Goal: Task Accomplishment & Management: Manage account settings

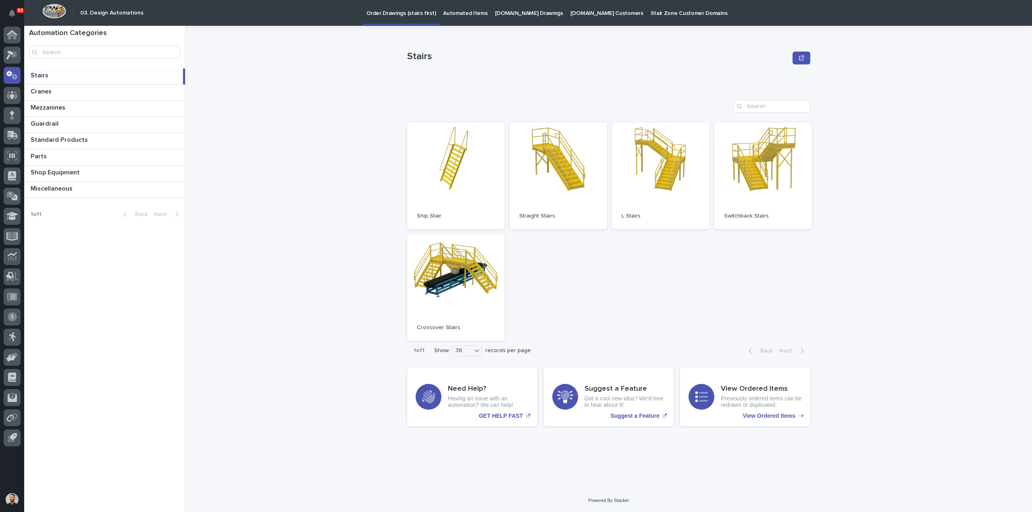
click at [470, 11] on p "Automated Items" at bounding box center [465, 8] width 44 height 17
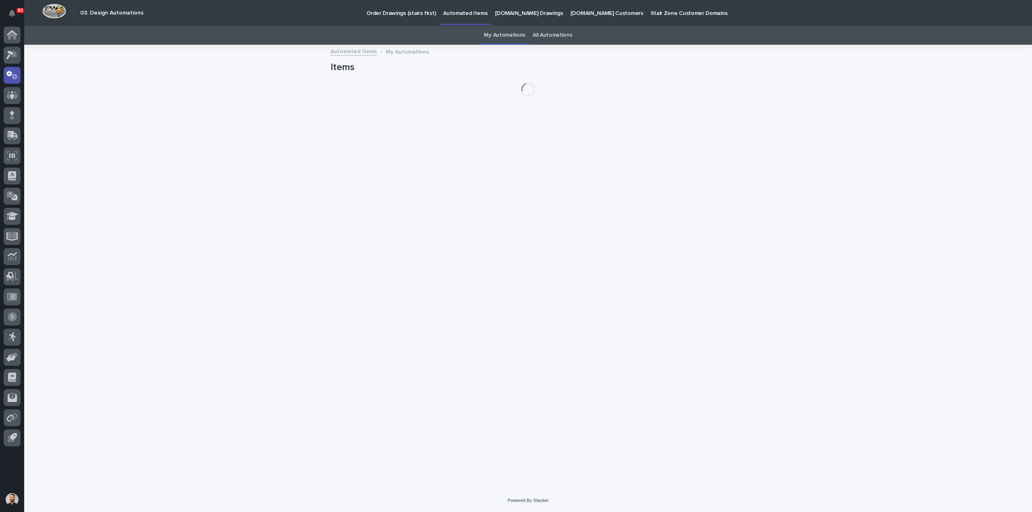
click at [546, 37] on link "All Automations" at bounding box center [552, 35] width 40 height 19
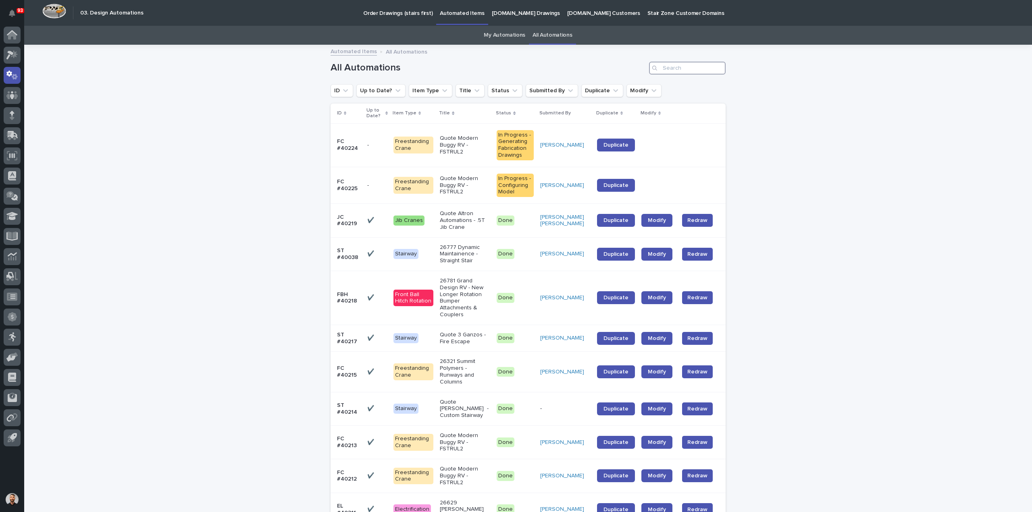
click at [660, 71] on input "Search" at bounding box center [687, 68] width 77 height 13
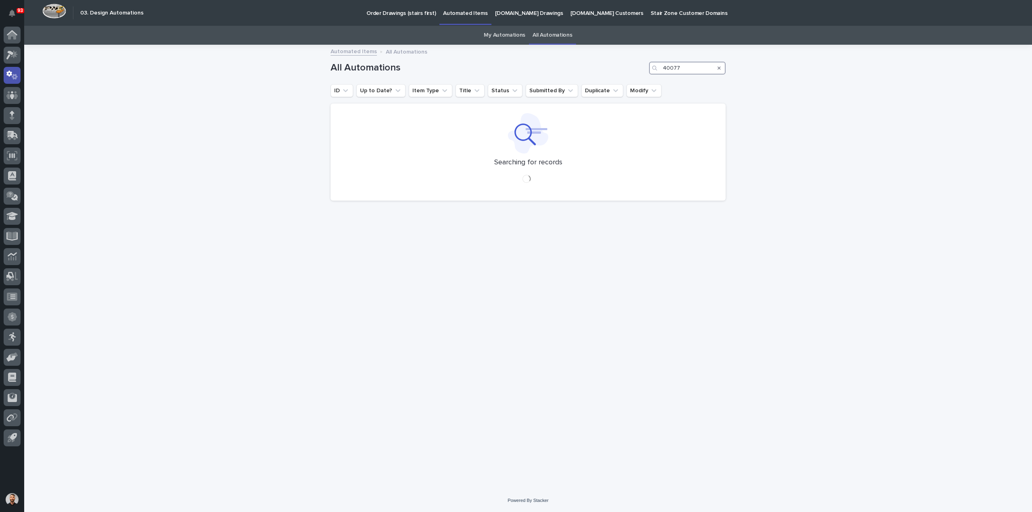
type input "40077"
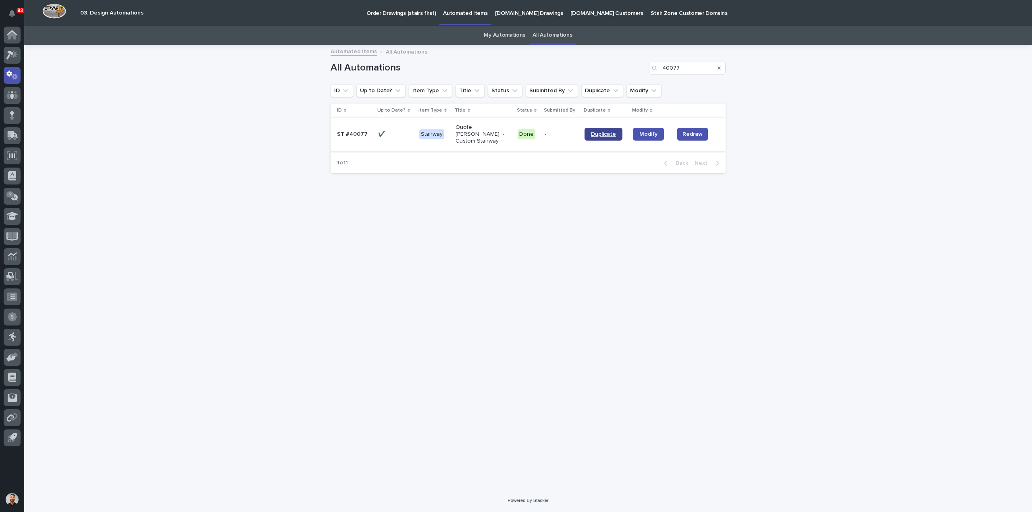
click at [602, 131] on span "Duplicate" at bounding box center [603, 134] width 25 height 6
click at [504, 35] on link "My Automations" at bounding box center [505, 35] width 42 height 19
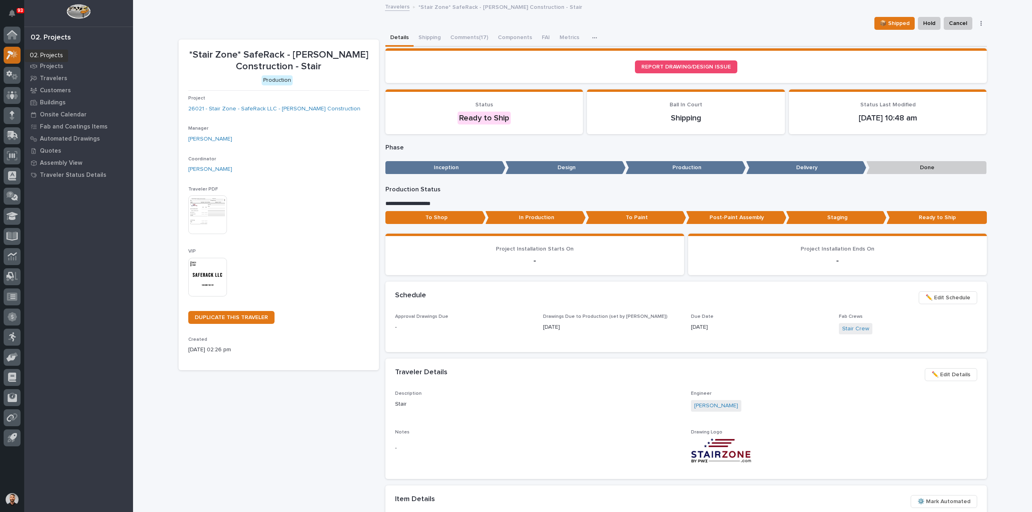
click at [17, 56] on icon at bounding box center [12, 54] width 12 height 9
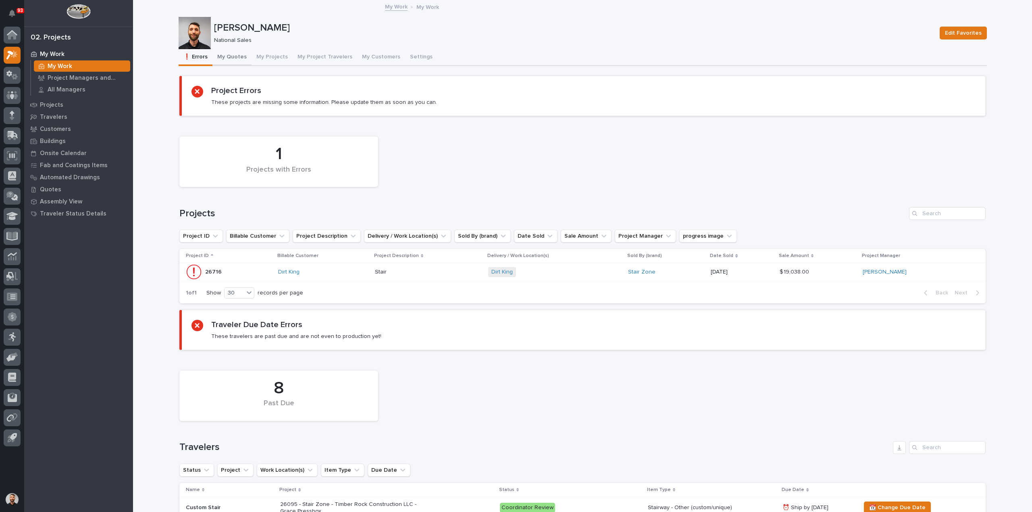
click at [225, 58] on button "My Quotes" at bounding box center [231, 57] width 39 height 17
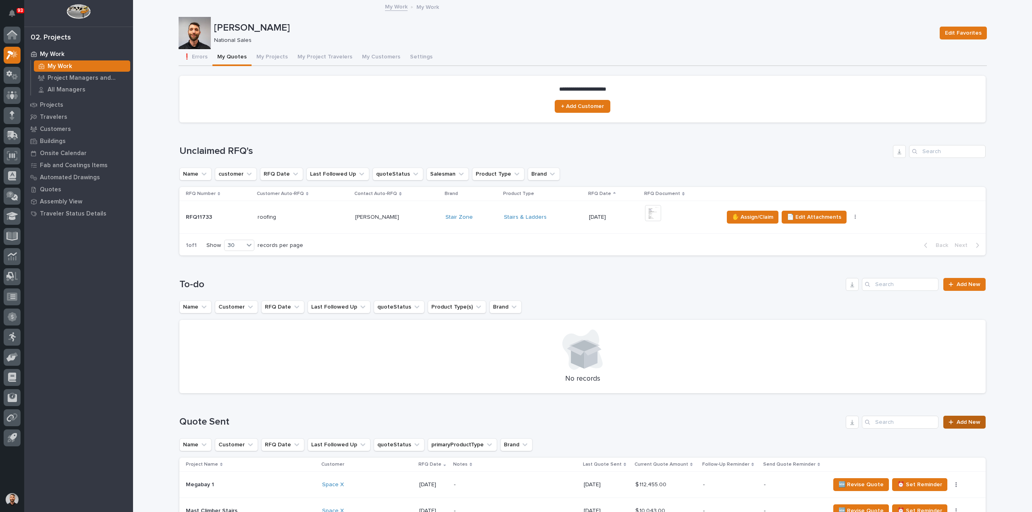
click at [969, 425] on span "Add New" at bounding box center [968, 423] width 24 height 6
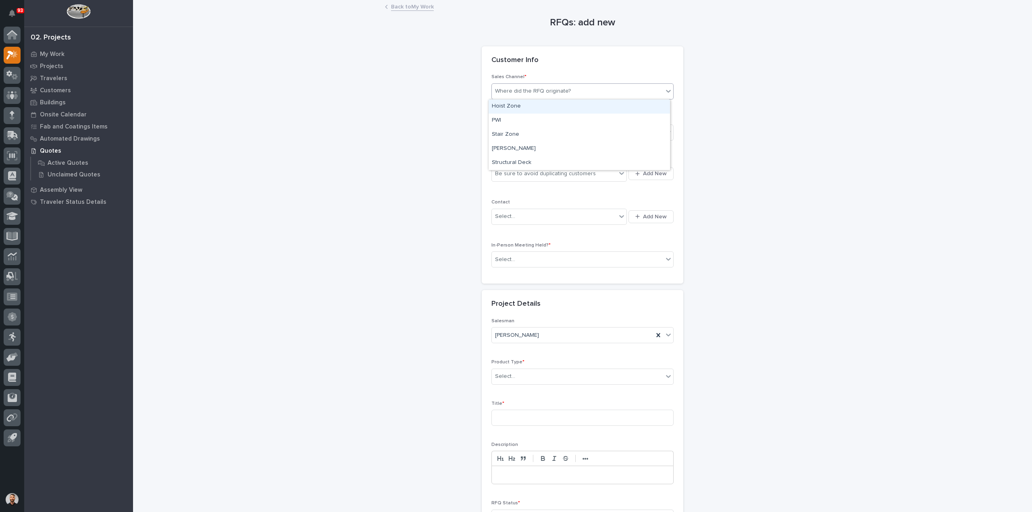
click at [534, 90] on div "Where did the RFQ originate?" at bounding box center [533, 91] width 76 height 8
click at [530, 133] on div "Stair Zone" at bounding box center [579, 135] width 181 height 14
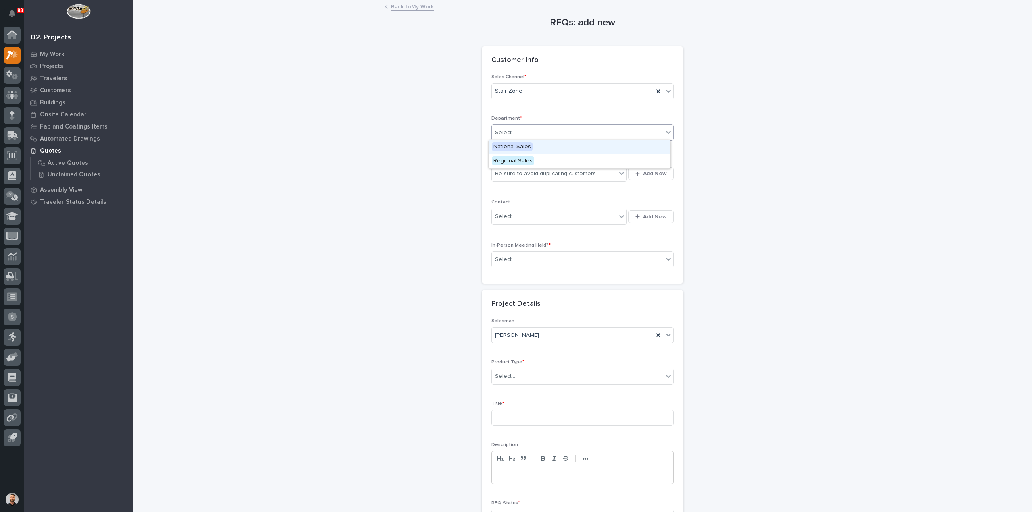
click at [530, 133] on div "Select..." at bounding box center [577, 132] width 171 height 13
click at [529, 145] on span "National Sales" at bounding box center [512, 146] width 41 height 9
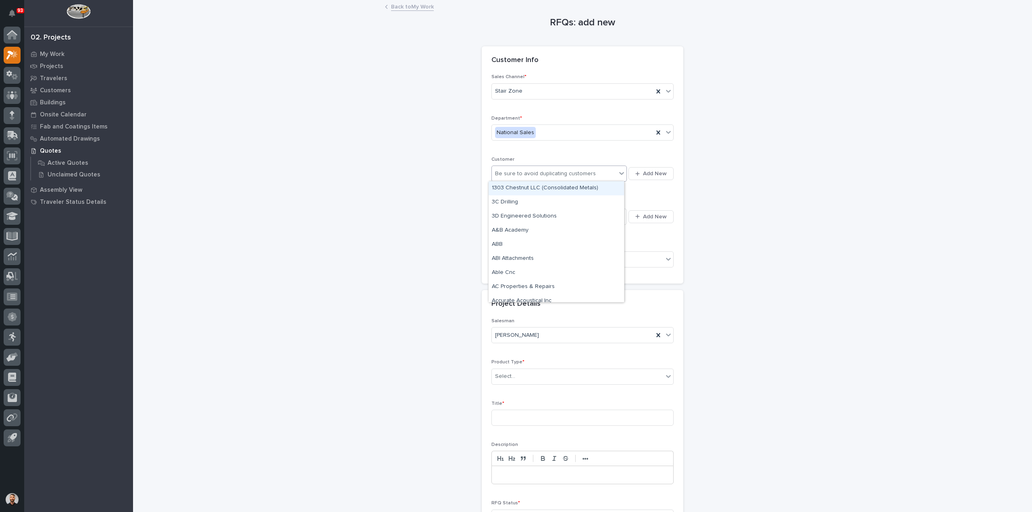
click at [532, 173] on div "Be sure to avoid duplicating customers" at bounding box center [545, 174] width 101 height 8
type input "*******"
click at [521, 189] on div "Space X" at bounding box center [556, 188] width 135 height 14
click at [515, 258] on div "Select..." at bounding box center [577, 259] width 171 height 13
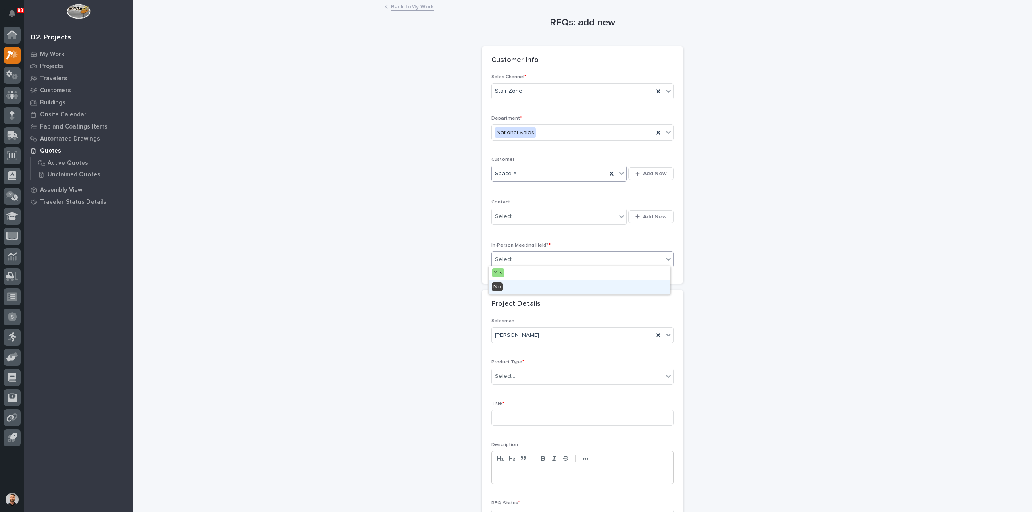
click at [510, 285] on div "No" at bounding box center [579, 288] width 181 height 14
click at [529, 218] on div "Select..." at bounding box center [554, 216] width 125 height 13
type input "*"
click at [749, 303] on div "RFQs: add new Loading... Saving… Loading... Saving… Loading... Saving… Customer…" at bounding box center [583, 281] width 808 height 561
click at [552, 374] on div "Select..." at bounding box center [577, 376] width 171 height 13
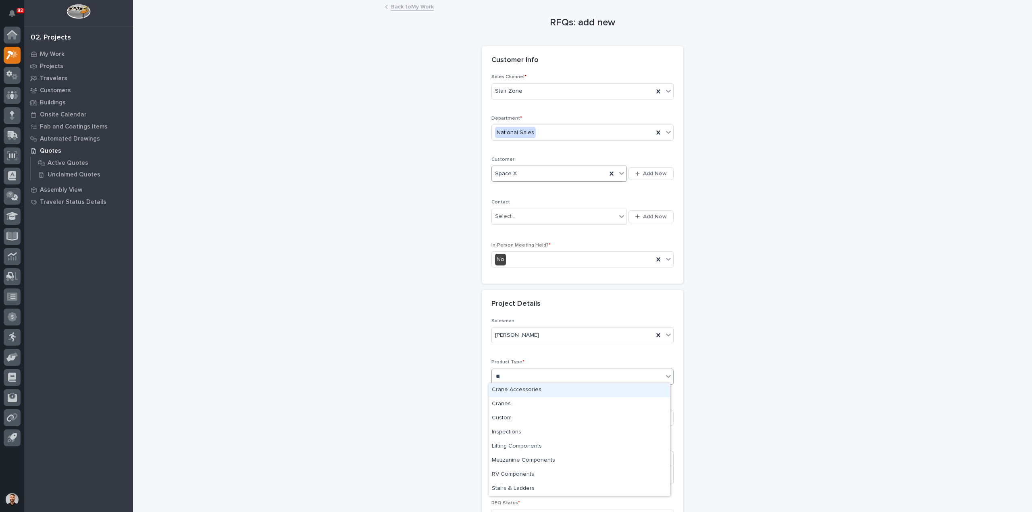
type input "***"
click at [537, 386] on div "Stairs & Ladders" at bounding box center [579, 390] width 181 height 14
click at [529, 418] on input at bounding box center [582, 418] width 182 height 16
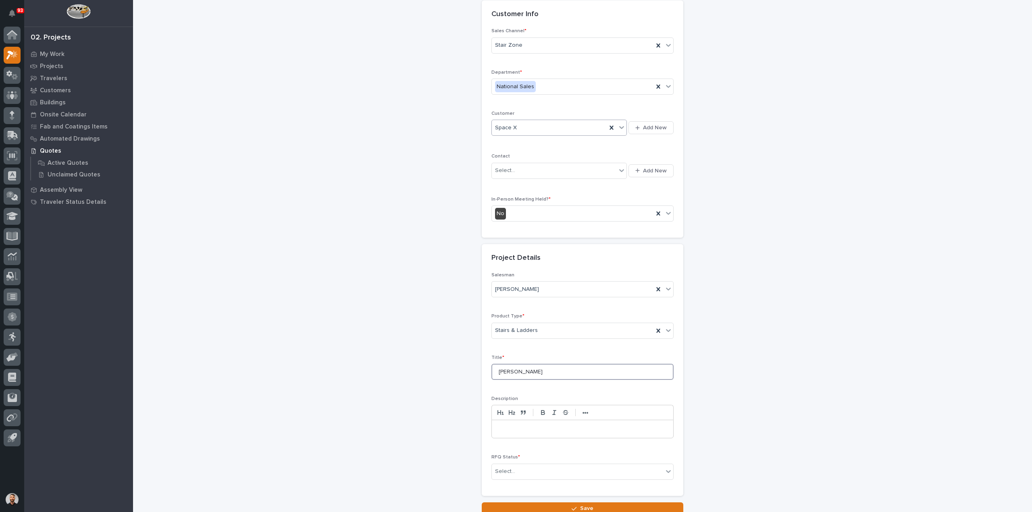
scroll to position [109, 0]
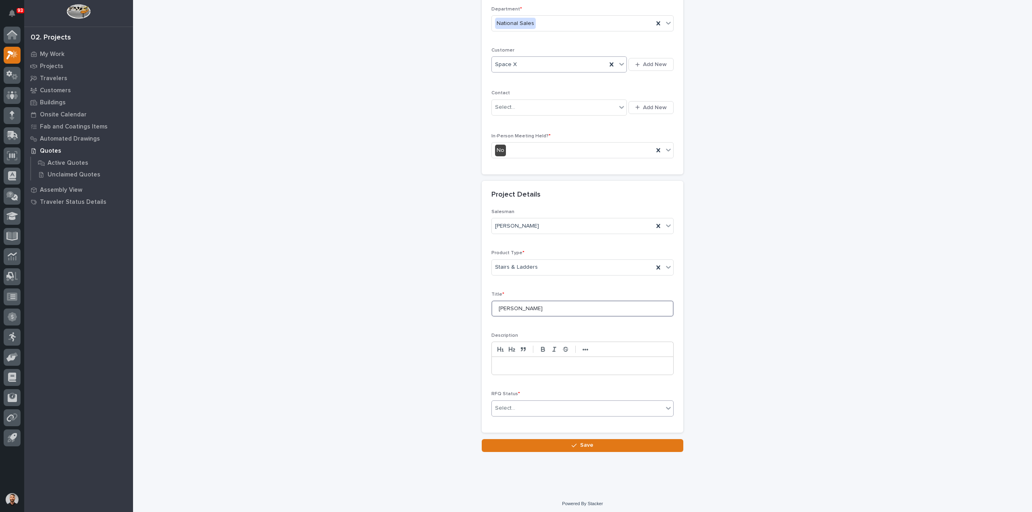
type input "Ethan Reich Stair"
click at [504, 404] on div "Select..." at bounding box center [505, 408] width 20 height 8
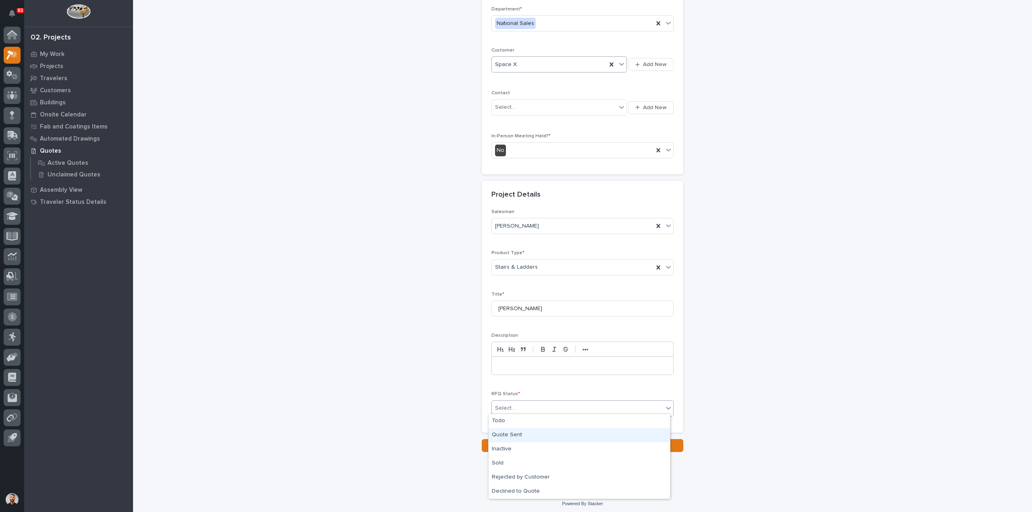
click at [494, 438] on div "Quote Sent" at bounding box center [579, 435] width 181 height 14
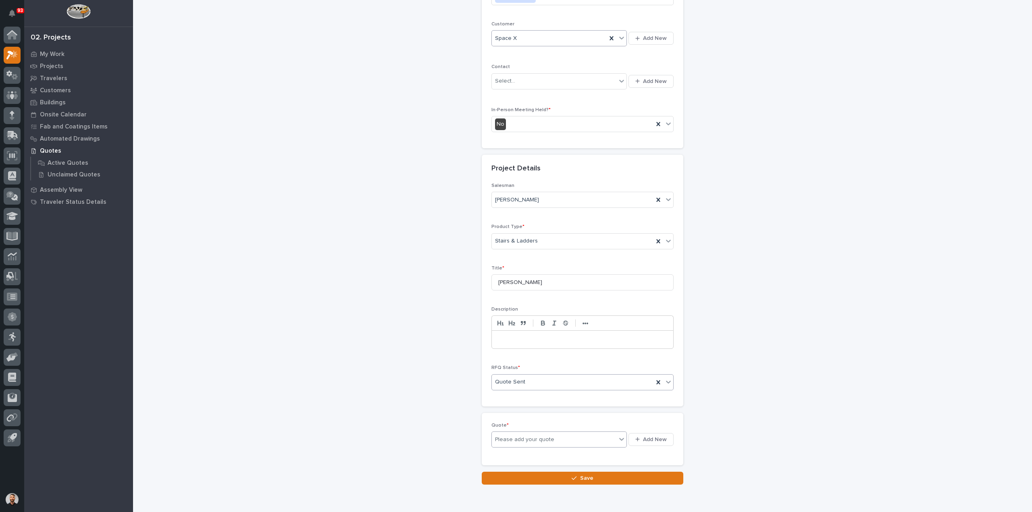
scroll to position [139, 0]
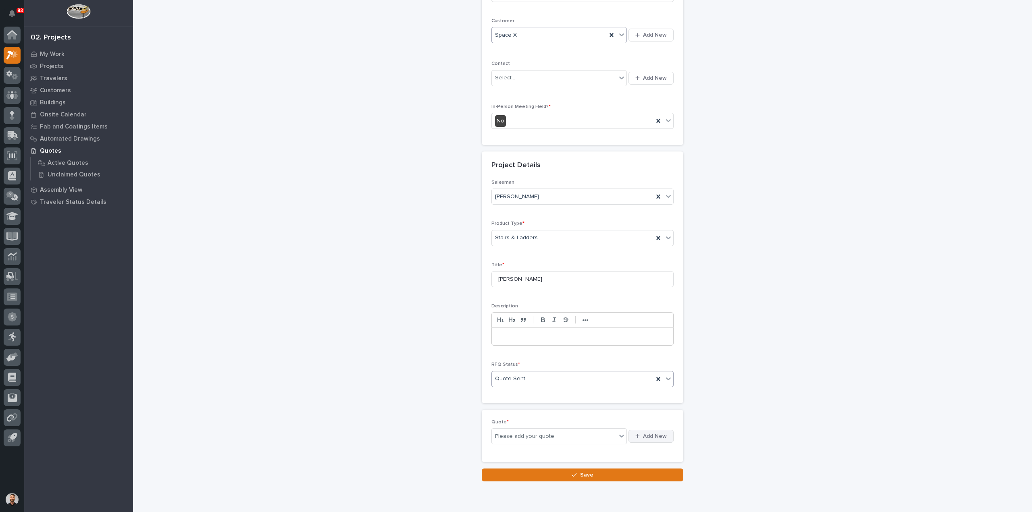
click at [643, 434] on span "Add New" at bounding box center [655, 436] width 24 height 7
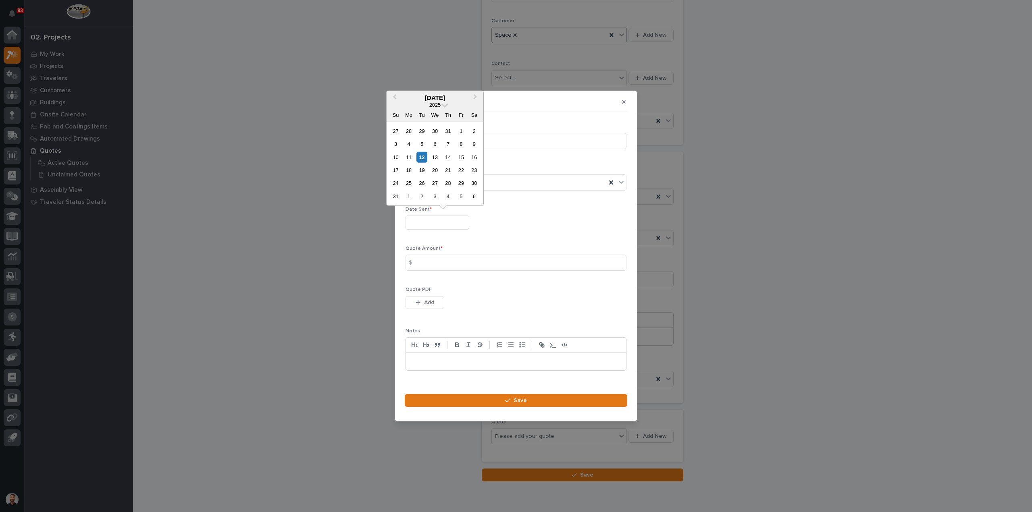
click at [441, 220] on input "text" at bounding box center [437, 223] width 64 height 14
click at [426, 161] on div "12" at bounding box center [421, 157] width 11 height 11
type input "**********"
click at [451, 260] on input at bounding box center [515, 263] width 221 height 16
type input "5129"
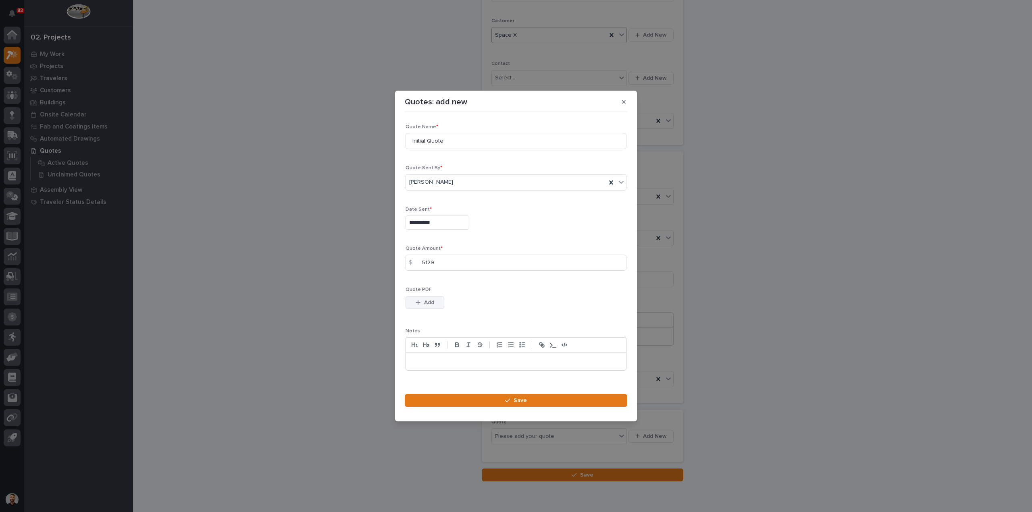
click at [433, 306] on button "Add" at bounding box center [424, 302] width 39 height 13
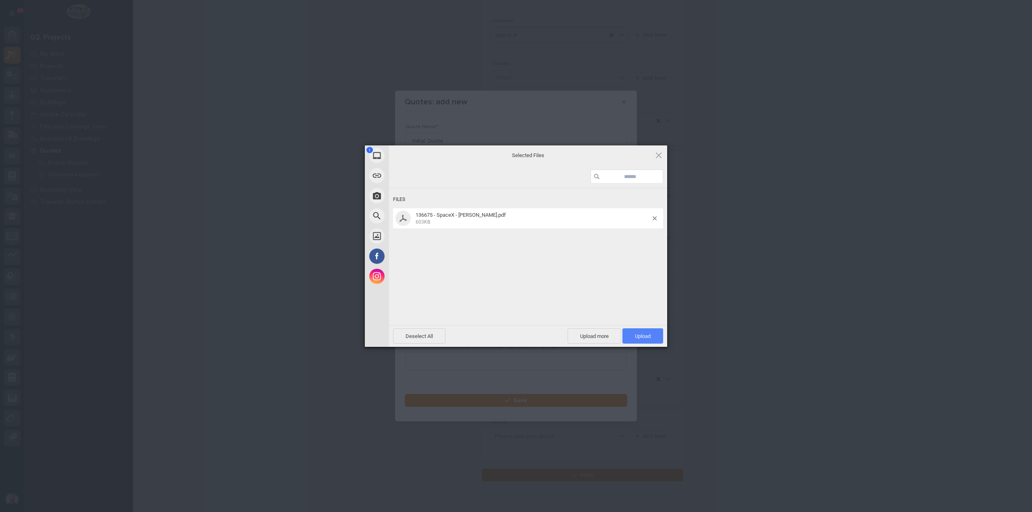
drag, startPoint x: 632, startPoint y: 328, endPoint x: 635, endPoint y: 339, distance: 11.4
click at [632, 328] on div "Deselect All Upload more Upload 1" at bounding box center [528, 336] width 278 height 22
click at [635, 340] on span "Upload 1" at bounding box center [642, 335] width 41 height 15
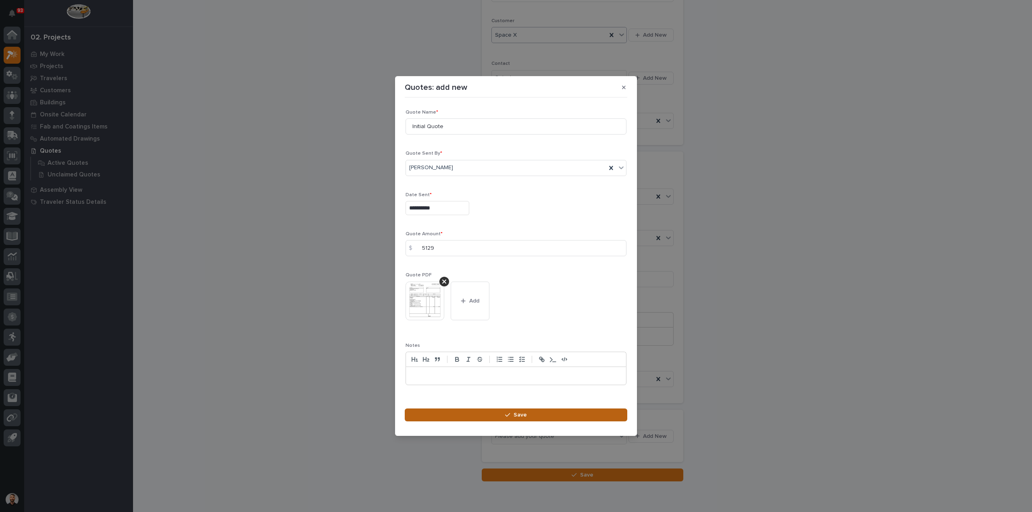
click at [591, 413] on button "Save" at bounding box center [516, 415] width 222 height 13
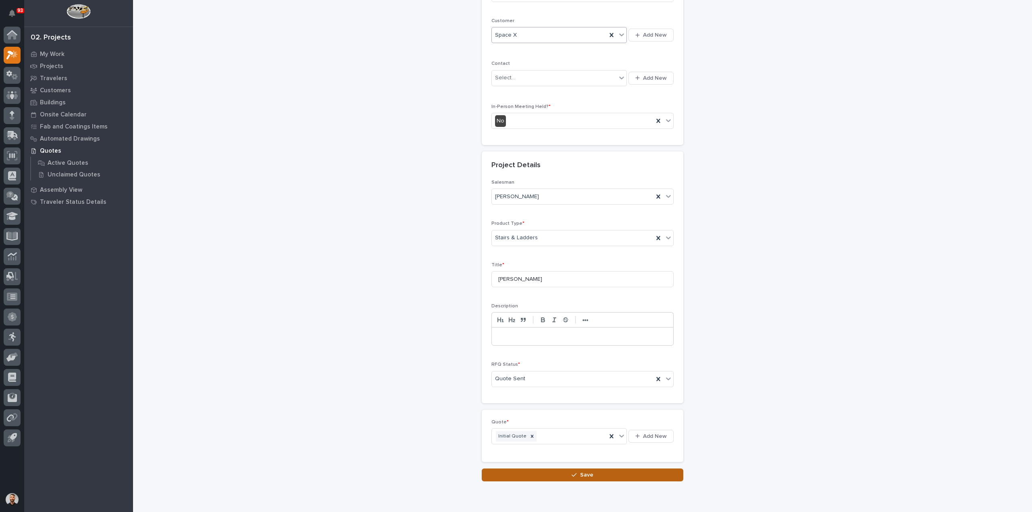
click at [595, 475] on button "Save" at bounding box center [583, 475] width 202 height 13
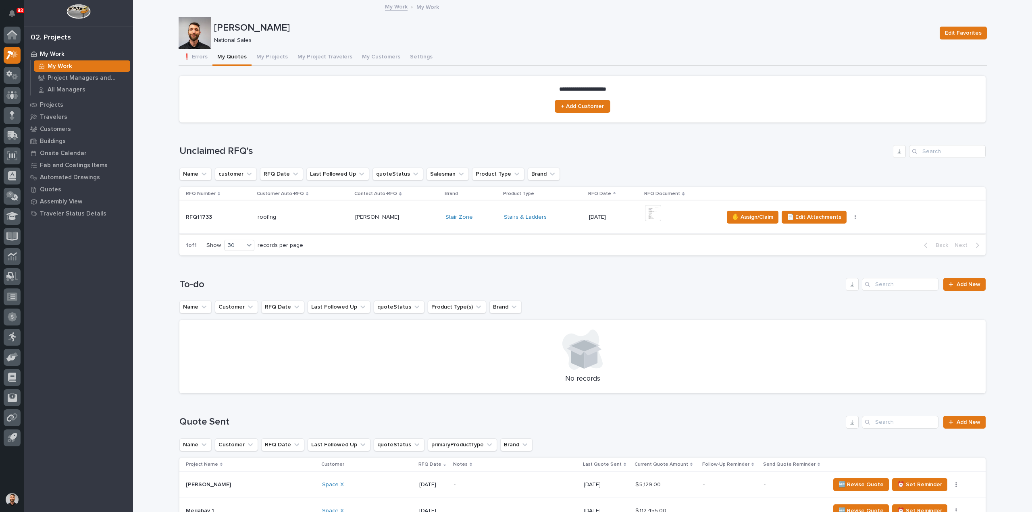
click at [651, 212] on img at bounding box center [653, 213] width 16 height 16
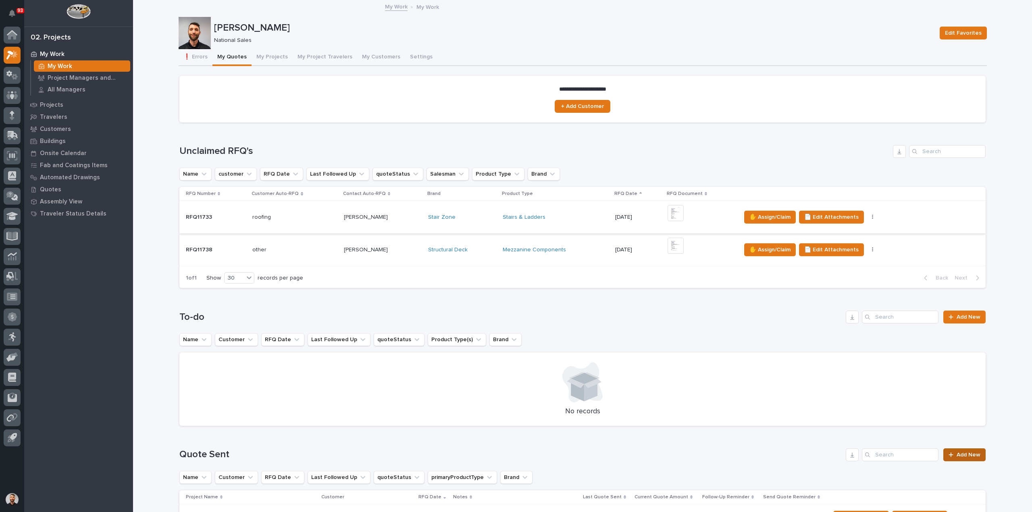
click at [958, 459] on link "Add New" at bounding box center [964, 455] width 42 height 13
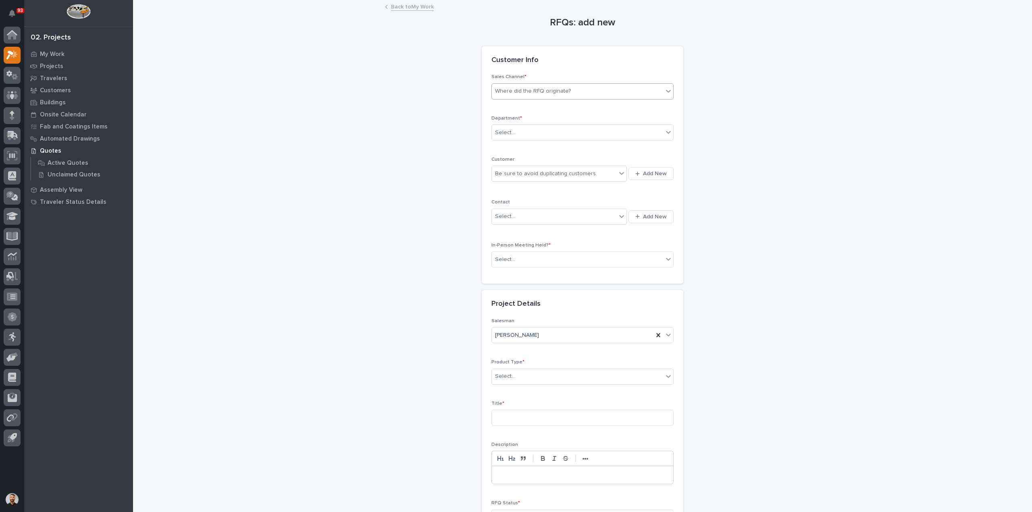
click at [516, 87] on div "Where did the RFQ originate?" at bounding box center [533, 91] width 76 height 8
click at [504, 128] on div "Stair Zone" at bounding box center [579, 135] width 181 height 14
click at [508, 132] on div "Select..." at bounding box center [505, 133] width 20 height 8
click at [507, 150] on span "National Sales" at bounding box center [512, 146] width 41 height 9
click at [507, 179] on div "Be sure to avoid duplicating customers" at bounding box center [554, 173] width 125 height 13
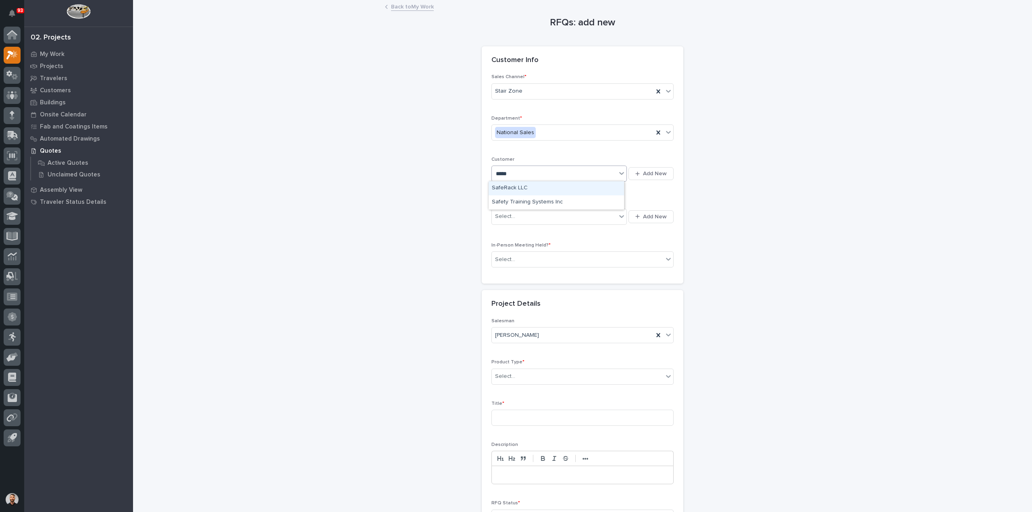
type input "******"
click at [510, 187] on div "SafeRack LLC" at bounding box center [556, 188] width 135 height 14
click at [513, 214] on div "Select..." at bounding box center [554, 216] width 125 height 13
type input "********"
click at [532, 230] on div "SafeRack - Samantha Scott" at bounding box center [556, 231] width 135 height 14
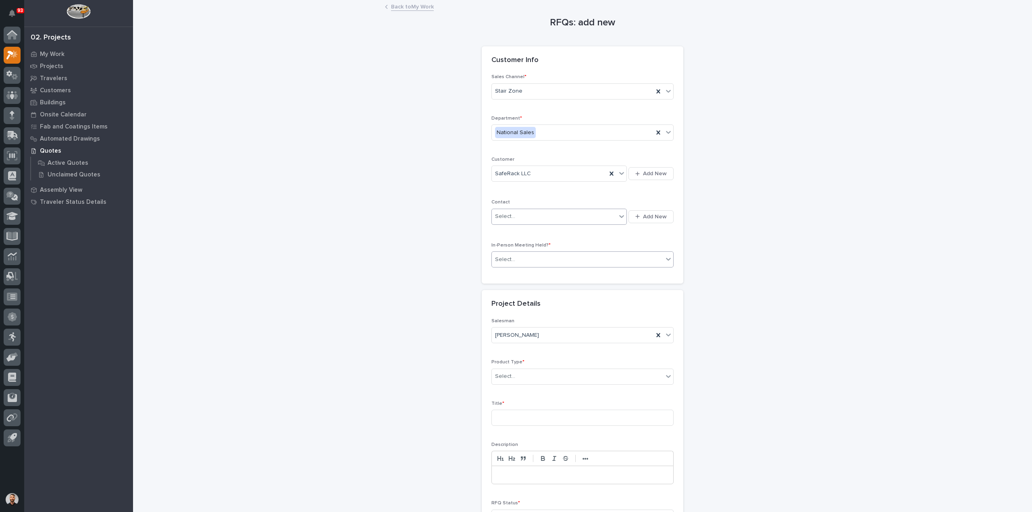
click at [524, 258] on div "Select..." at bounding box center [577, 259] width 171 height 13
click at [513, 286] on div "No" at bounding box center [579, 288] width 181 height 14
drag, startPoint x: 520, startPoint y: 366, endPoint x: 522, endPoint y: 372, distance: 6.8
click at [521, 367] on div "Product Type * Select..." at bounding box center [582, 375] width 182 height 31
click at [523, 373] on div "Select..." at bounding box center [577, 376] width 171 height 13
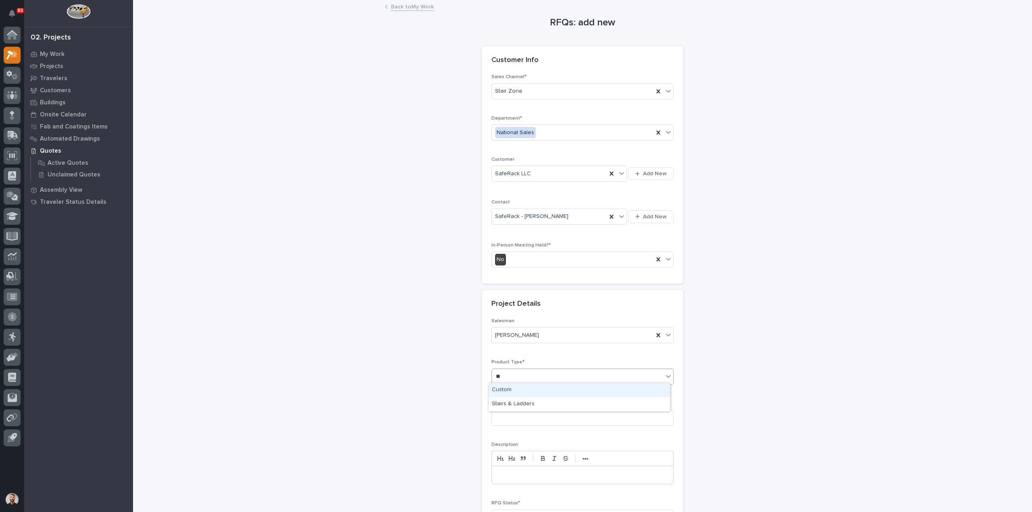
type input "***"
click at [518, 386] on div "Stairs & Ladders" at bounding box center [579, 390] width 181 height 14
click at [519, 416] on input at bounding box center [582, 418] width 182 height 16
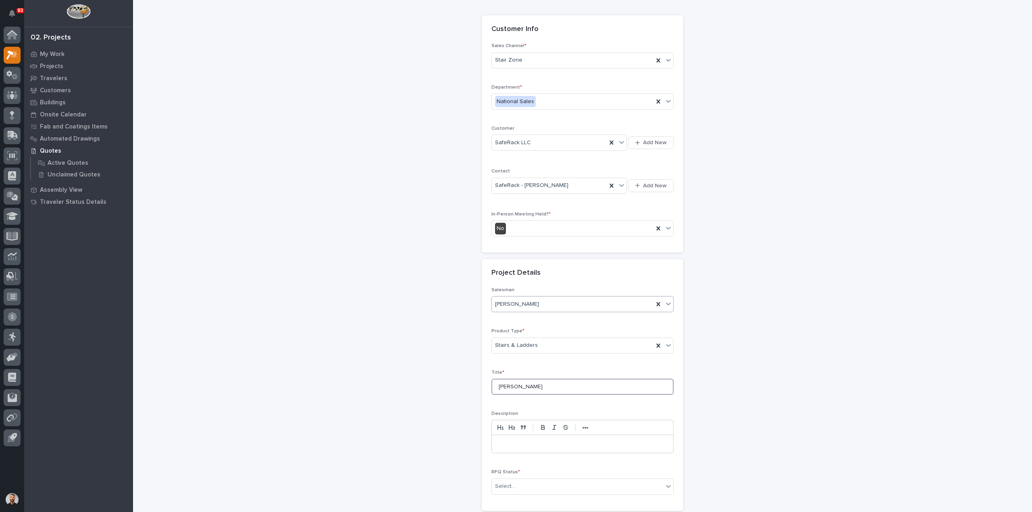
scroll to position [109, 0]
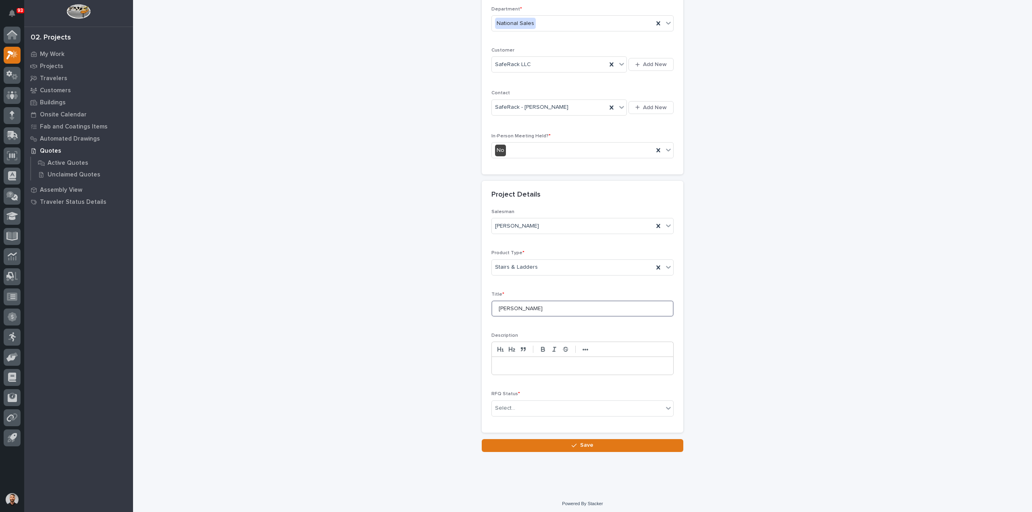
type input "Mike McClaskey"
click at [517, 414] on div "RFQ Status * Select..." at bounding box center [582, 406] width 182 height 31
click at [517, 405] on div "Select..." at bounding box center [577, 408] width 171 height 13
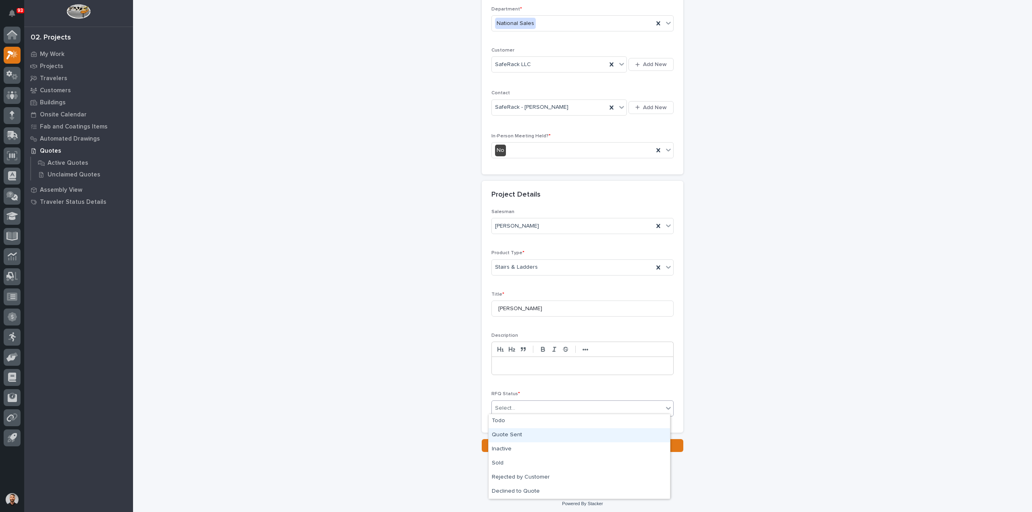
click at [518, 435] on div "Quote Sent" at bounding box center [579, 435] width 181 height 14
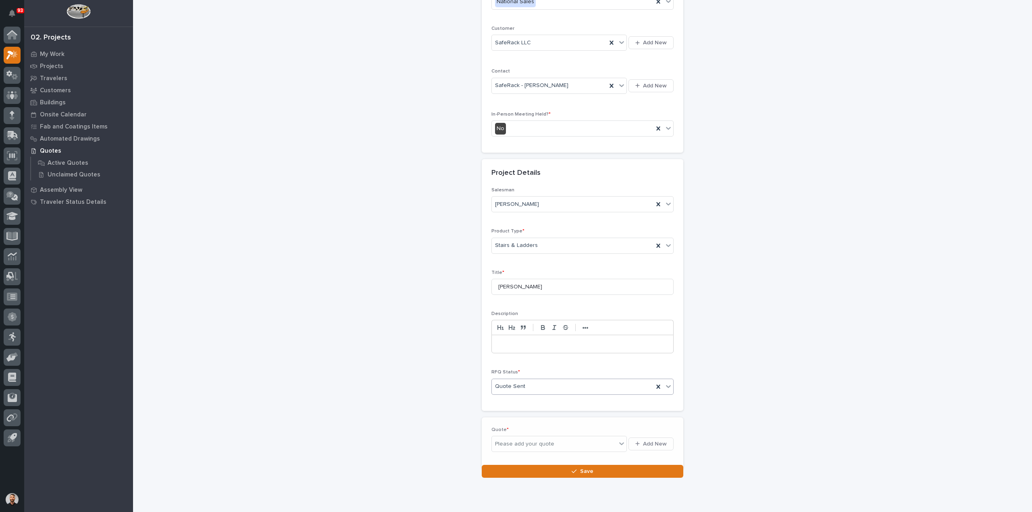
scroll to position [139, 0]
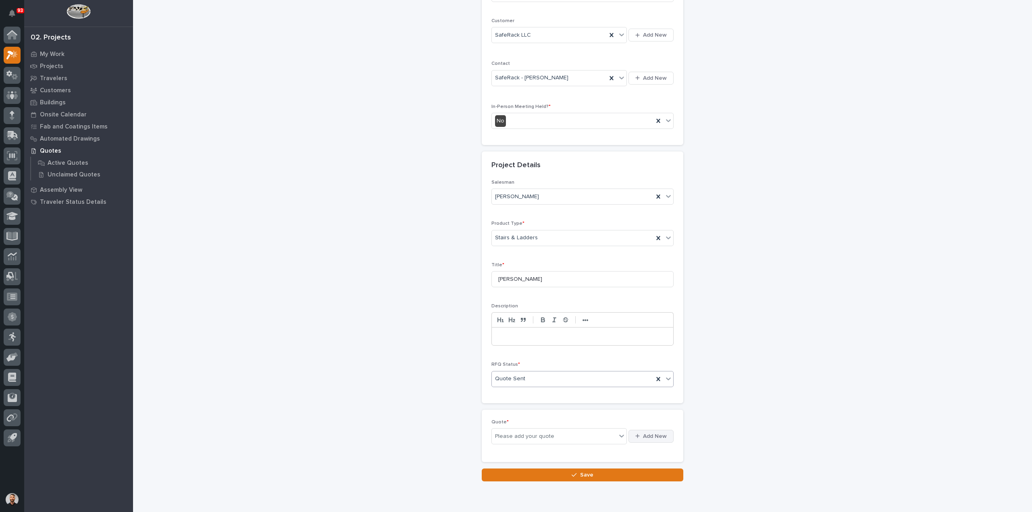
click at [647, 439] on button "Add New" at bounding box center [650, 436] width 45 height 13
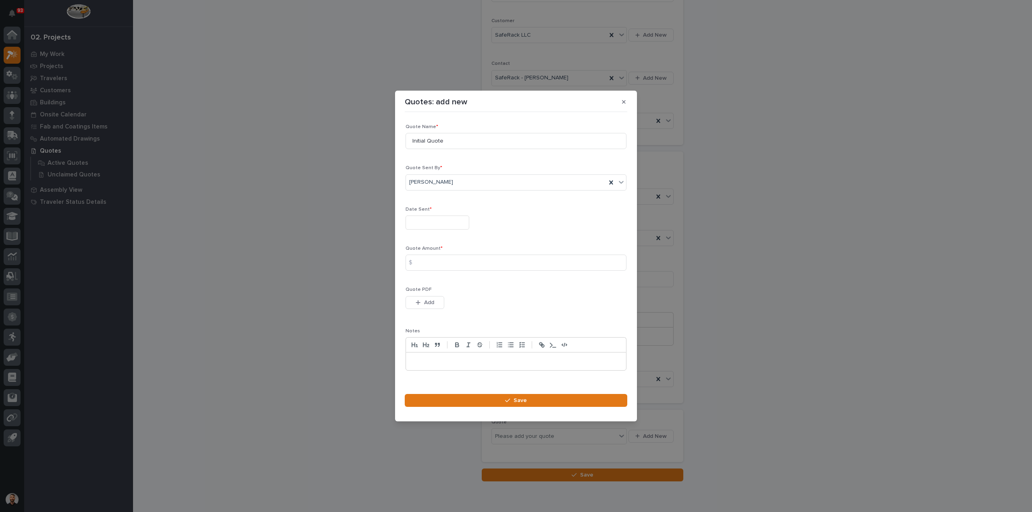
click at [410, 223] on input "text" at bounding box center [437, 223] width 64 height 14
click at [422, 154] on div "12" at bounding box center [421, 157] width 11 height 11
type input "**********"
click at [437, 265] on input at bounding box center [515, 263] width 221 height 16
type input "5571"
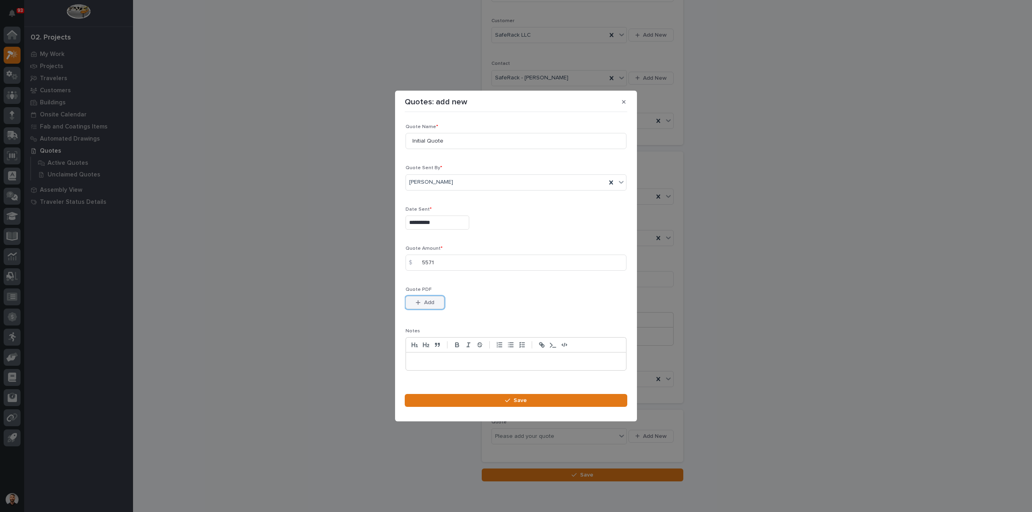
drag, startPoint x: 426, startPoint y: 294, endPoint x: 426, endPoint y: 303, distance: 8.9
click at [426, 297] on div "Quote PDF This file cannot be opened Download File Add" at bounding box center [515, 302] width 221 height 31
click at [426, 303] on span "Add" at bounding box center [429, 302] width 10 height 7
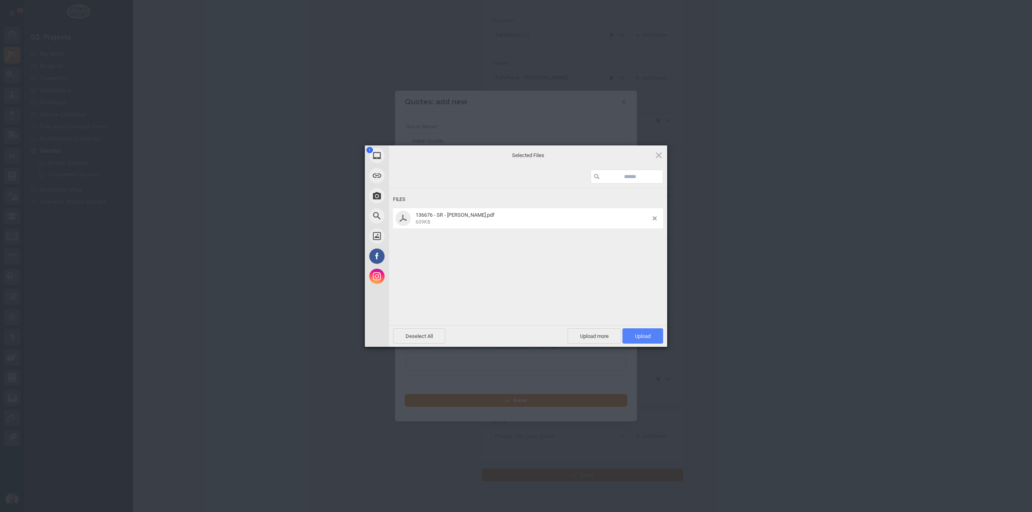
click at [649, 340] on span "Upload 1" at bounding box center [642, 335] width 41 height 15
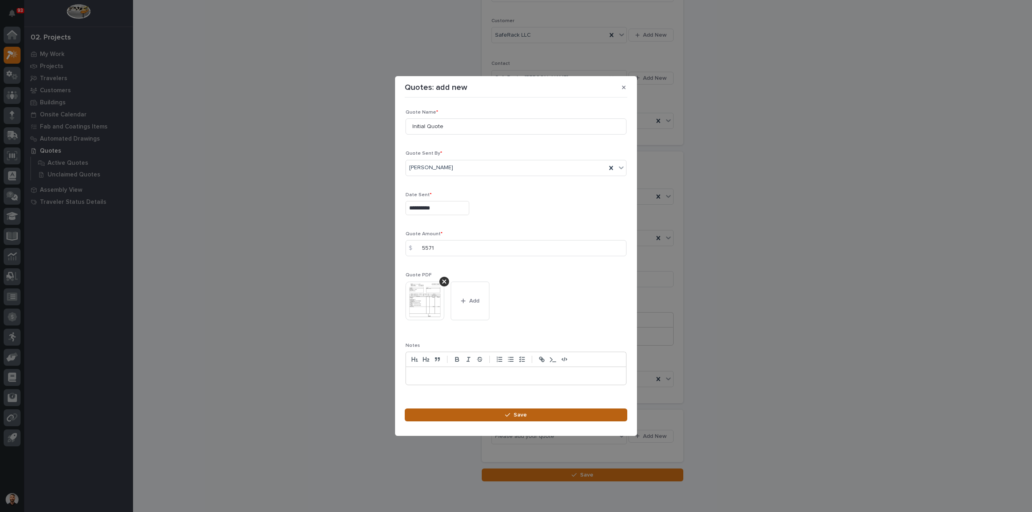
drag, startPoint x: 475, startPoint y: 403, endPoint x: 479, endPoint y: 415, distance: 12.4
click at [476, 404] on section "**********" at bounding box center [516, 256] width 242 height 360
click at [479, 415] on button "Save" at bounding box center [516, 415] width 222 height 13
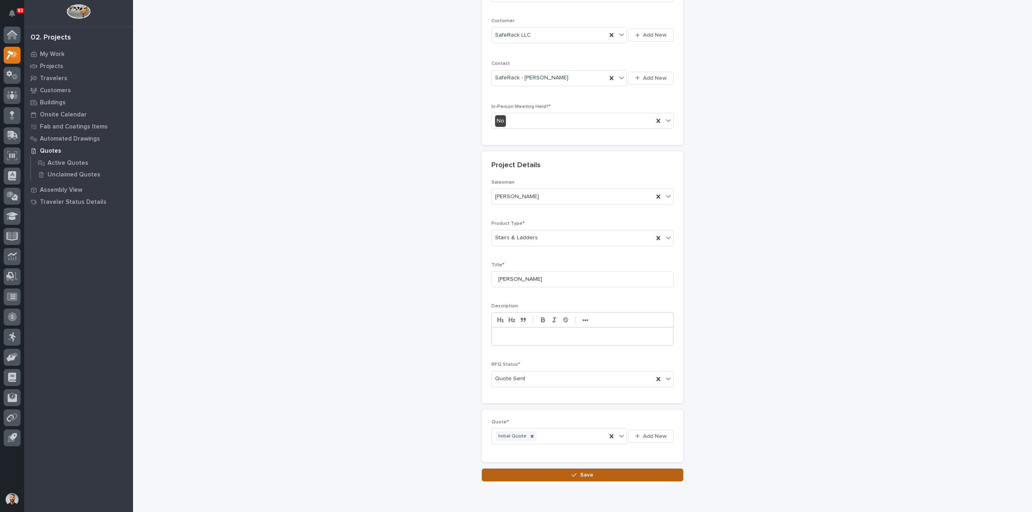
drag, startPoint x: 575, startPoint y: 481, endPoint x: 575, endPoint y: 474, distance: 6.5
click at [575, 480] on div "Loading... Saving… Loading... Saving… RFQs: add new Loading... Saving… Loading.…" at bounding box center [583, 182] width 816 height 640
click at [575, 474] on div "button" at bounding box center [576, 475] width 8 height 6
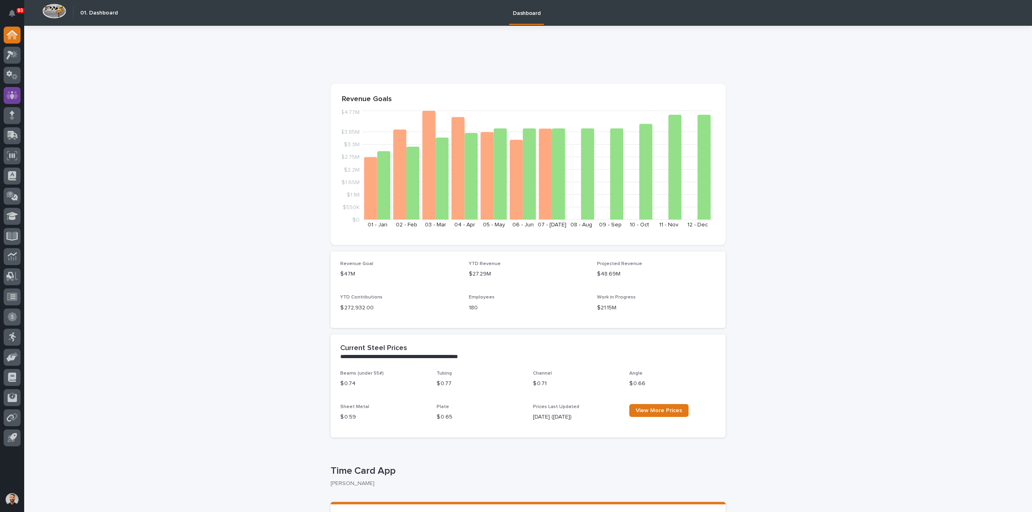
click at [18, 96] on div at bounding box center [12, 95] width 17 height 17
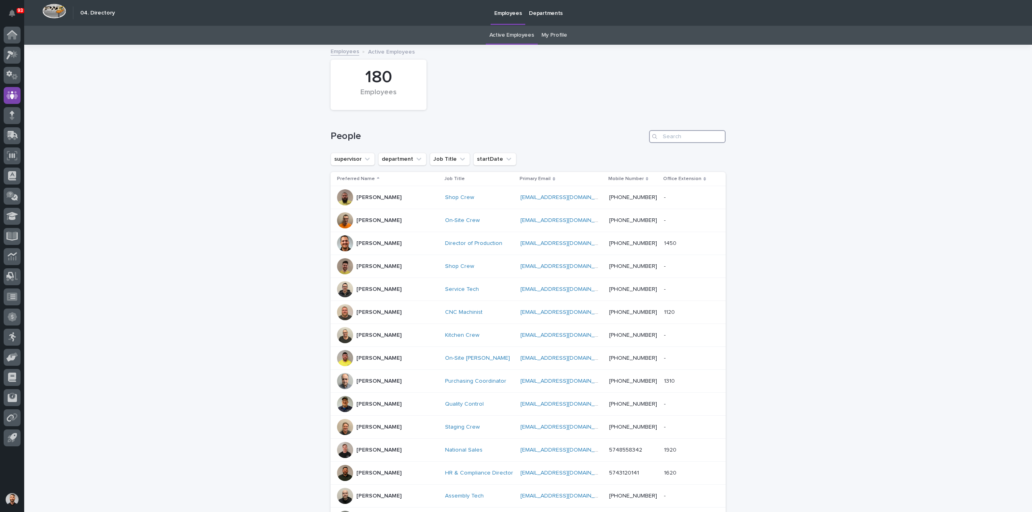
click at [695, 135] on input "Search" at bounding box center [687, 136] width 77 height 13
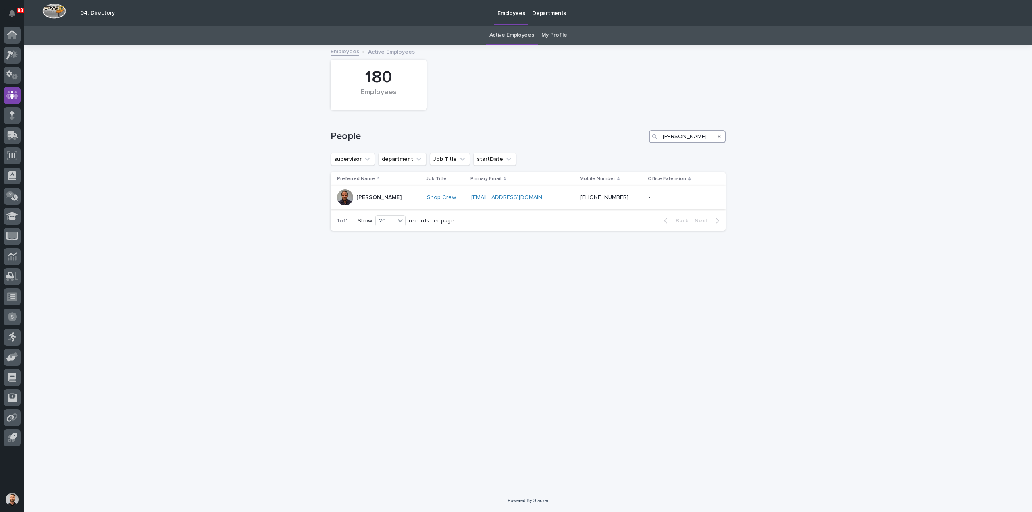
type input "dylan"
click at [419, 195] on div "Dylan Schlabach" at bounding box center [378, 197] width 83 height 16
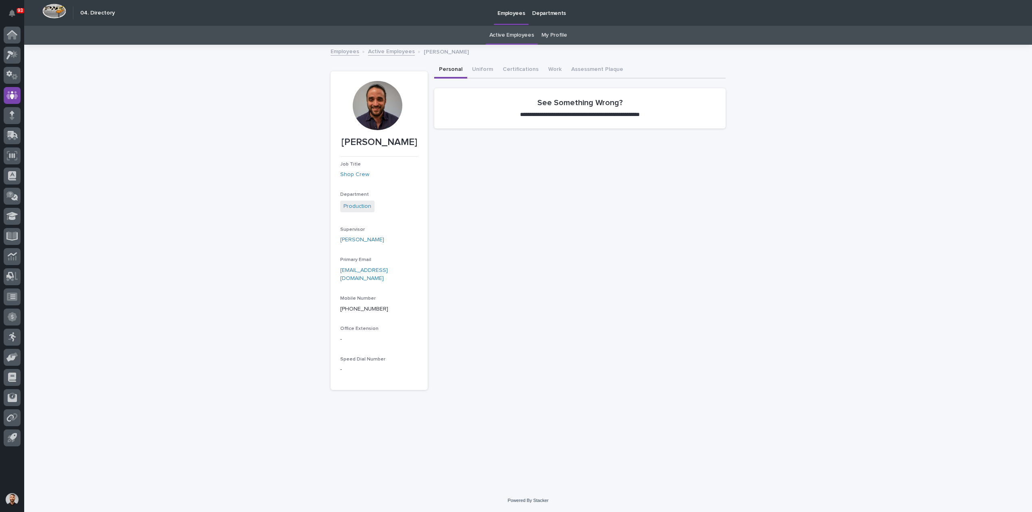
click at [450, 76] on button "Personal" at bounding box center [450, 70] width 33 height 17
click at [354, 55] on link "Employees" at bounding box center [345, 50] width 29 height 9
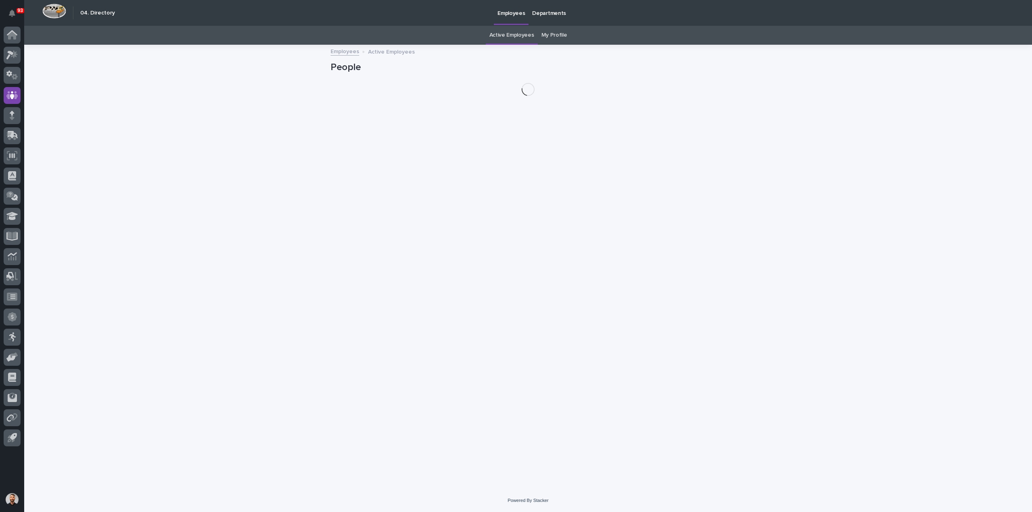
click at [554, 29] on link "My Profile" at bounding box center [554, 35] width 26 height 19
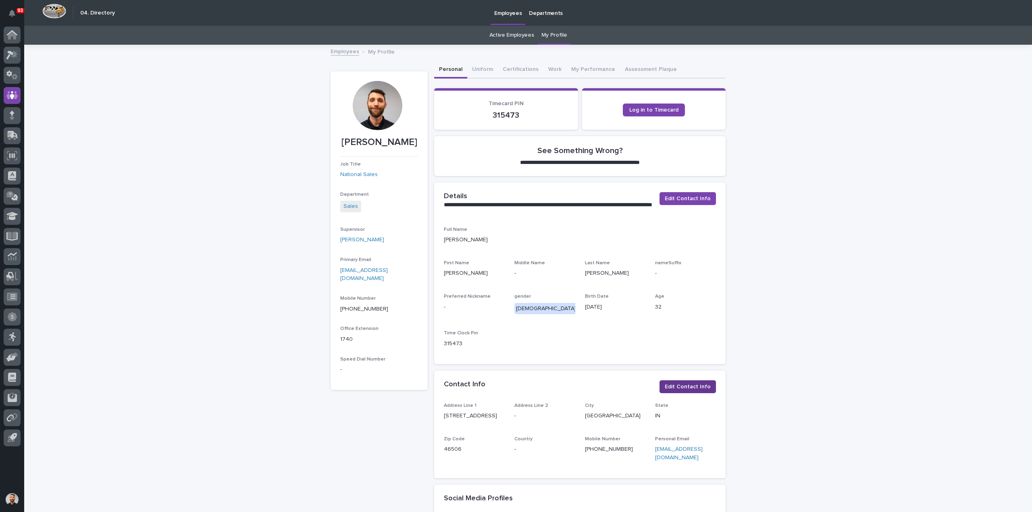
click at [696, 383] on span "Edit Contact Info" at bounding box center [688, 387] width 46 height 8
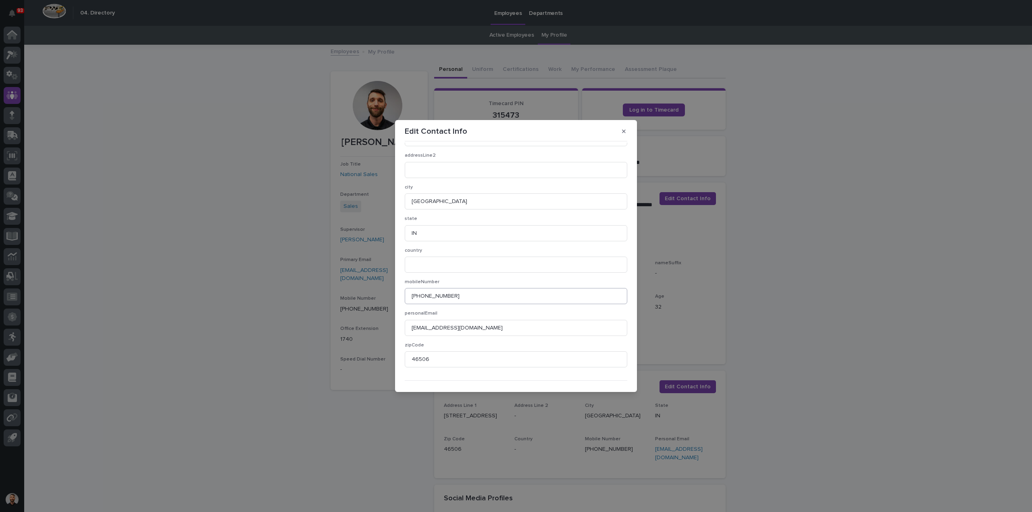
scroll to position [46, 0]
drag, startPoint x: 484, startPoint y: 280, endPoint x: 183, endPoint y: 294, distance: 301.4
click at [183, 294] on div "Edit Contact Info addressLine1 2886 US Highway 6 addressLine2 city Bremen state…" at bounding box center [516, 256] width 1032 height 512
drag, startPoint x: 488, startPoint y: 312, endPoint x: 196, endPoint y: 312, distance: 291.8
click at [197, 312] on div "Edit Contact Info addressLine1 2886 US Highway 6 addressLine2 city Bremen state…" at bounding box center [516, 256] width 1032 height 512
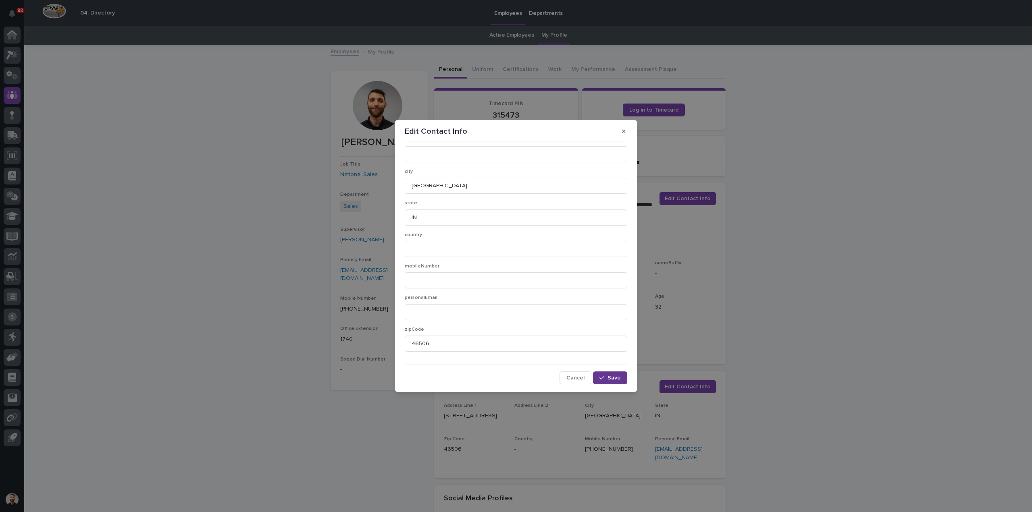
click at [609, 378] on span "Save" at bounding box center [613, 378] width 13 height 6
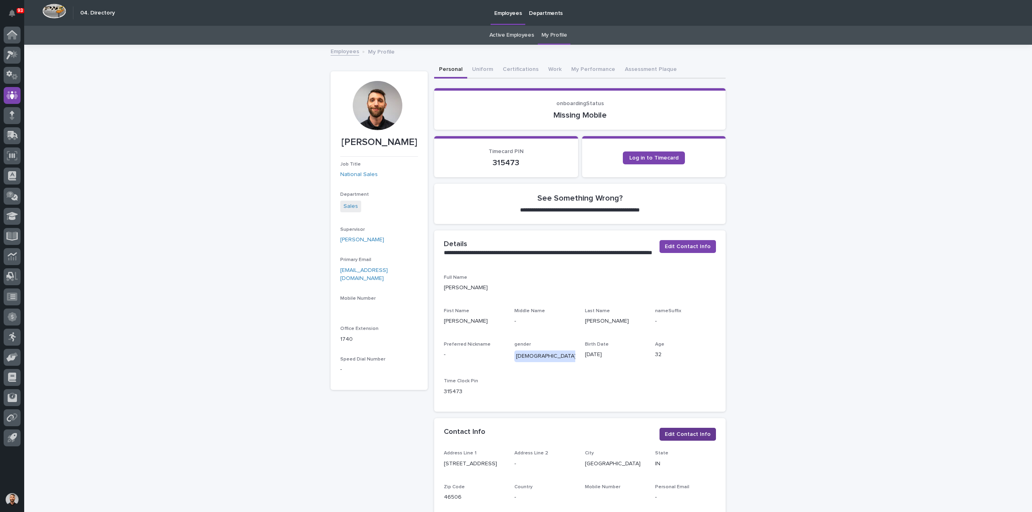
click at [696, 436] on span "Edit Contact Info" at bounding box center [688, 434] width 46 height 8
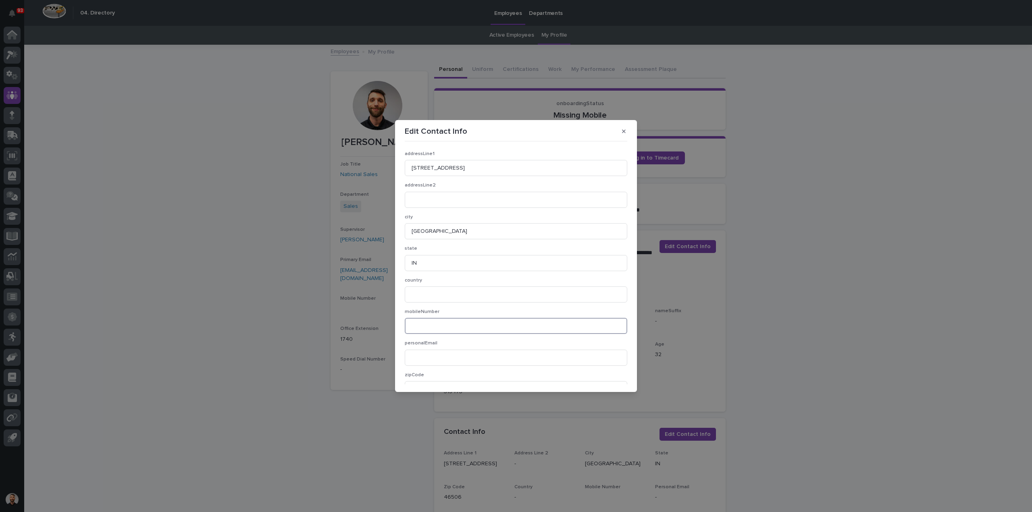
click at [443, 322] on input at bounding box center [516, 326] width 222 height 16
type input "5742610225"
click at [609, 379] on span "Save" at bounding box center [613, 378] width 13 height 6
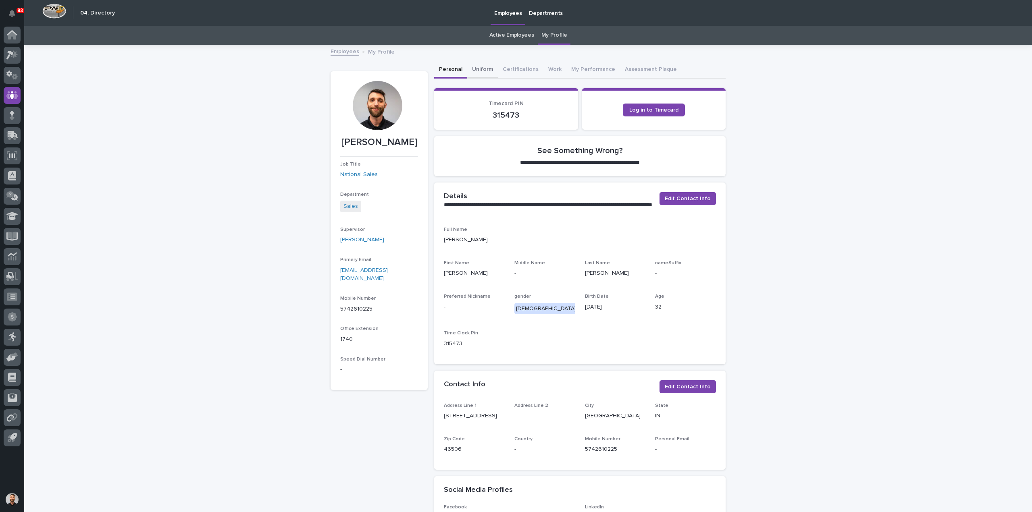
click at [489, 70] on button "Uniform" at bounding box center [482, 70] width 31 height 17
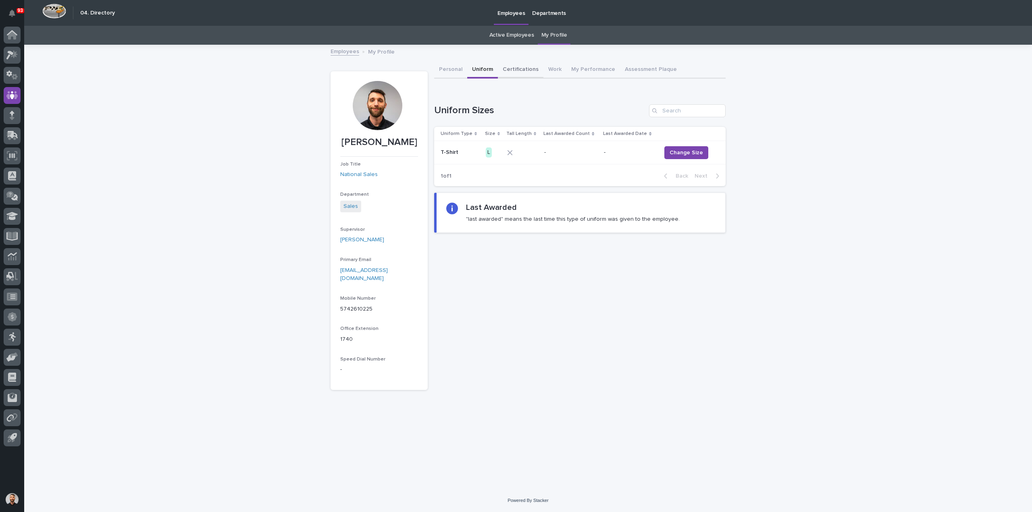
click at [508, 66] on button "Certifications" at bounding box center [521, 70] width 46 height 17
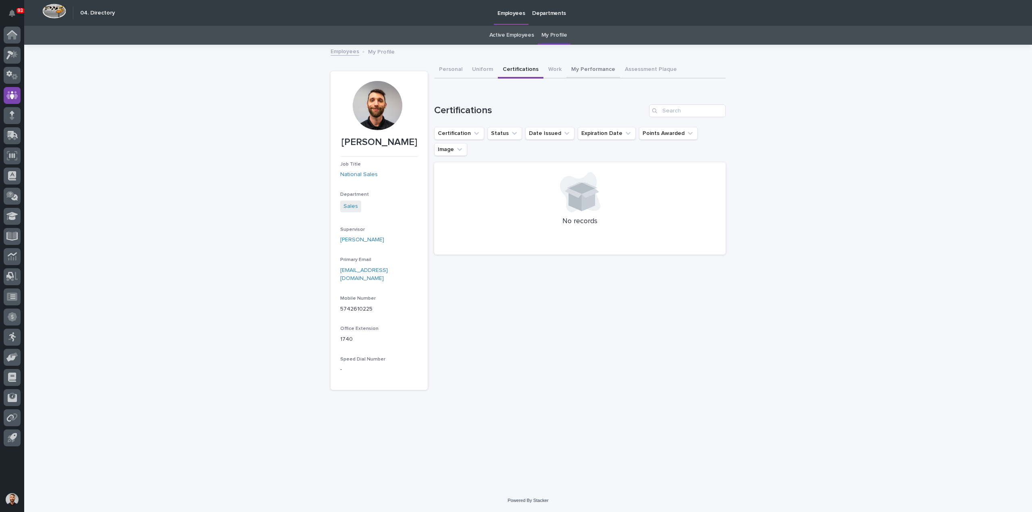
click at [556, 73] on button "Work" at bounding box center [554, 70] width 23 height 17
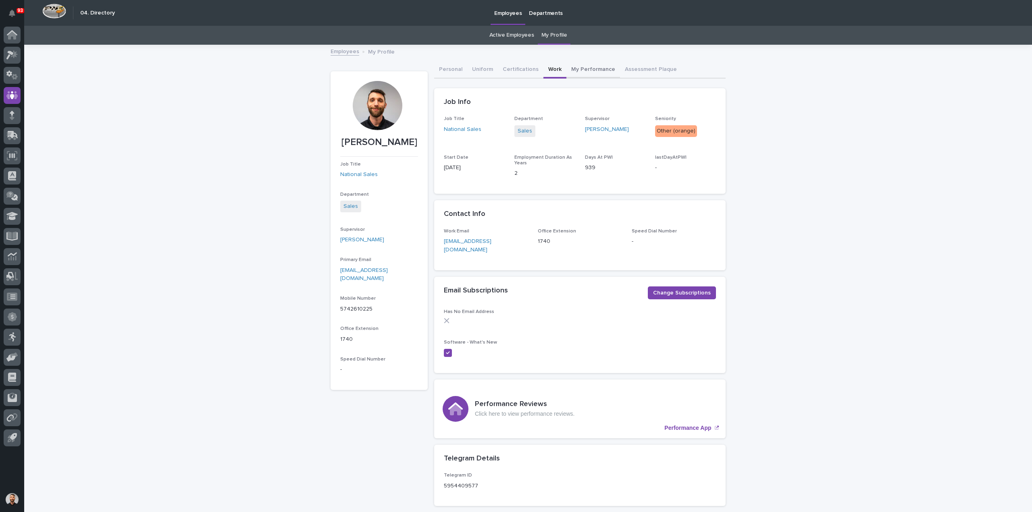
click at [579, 70] on button "My Performance" at bounding box center [593, 70] width 54 height 17
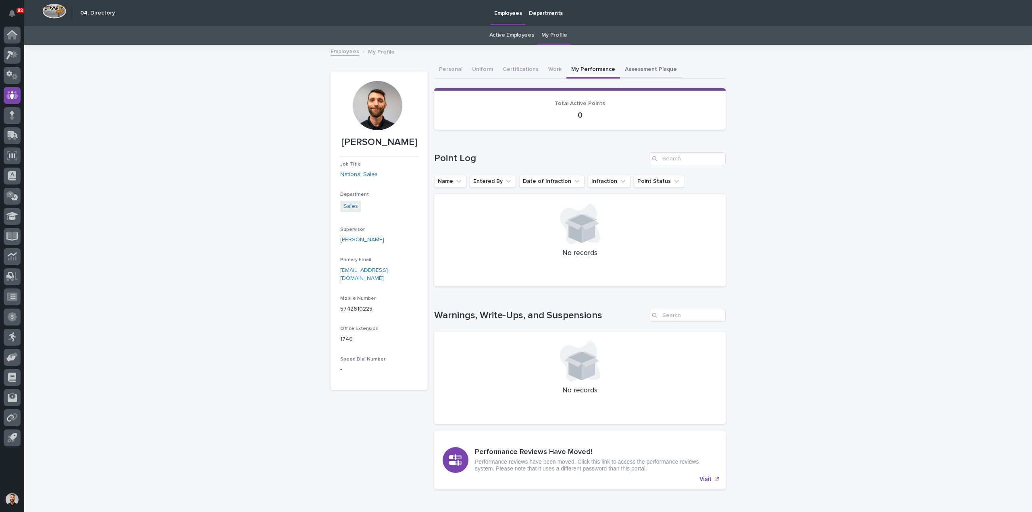
click at [640, 71] on button "Assessment Plaque" at bounding box center [651, 70] width 62 height 17
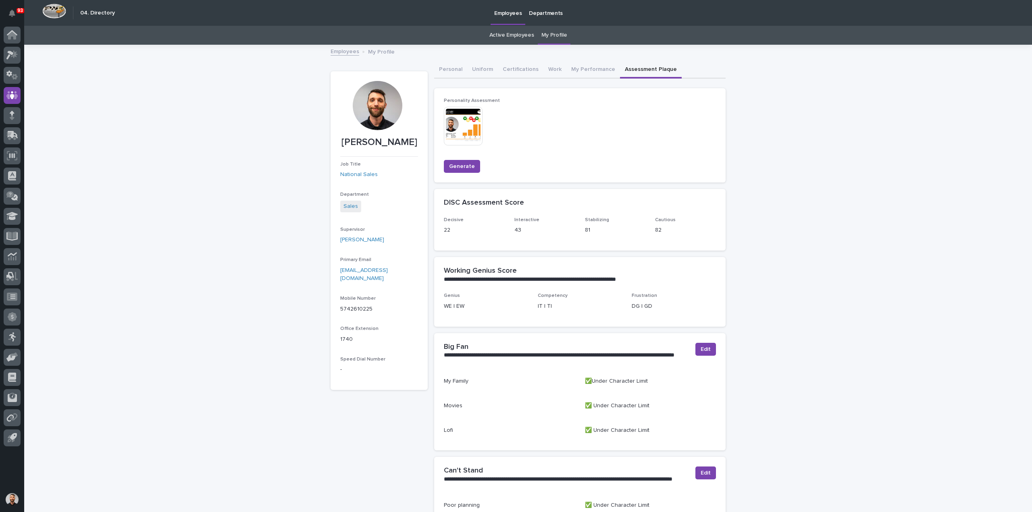
click at [544, 37] on link "My Profile" at bounding box center [554, 35] width 26 height 19
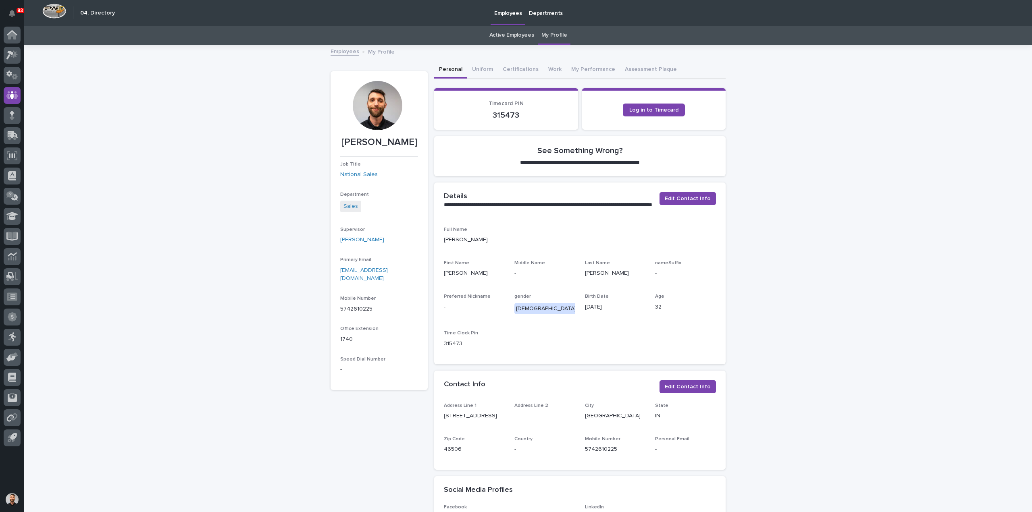
click at [545, 13] on p "Departments" at bounding box center [546, 8] width 34 height 17
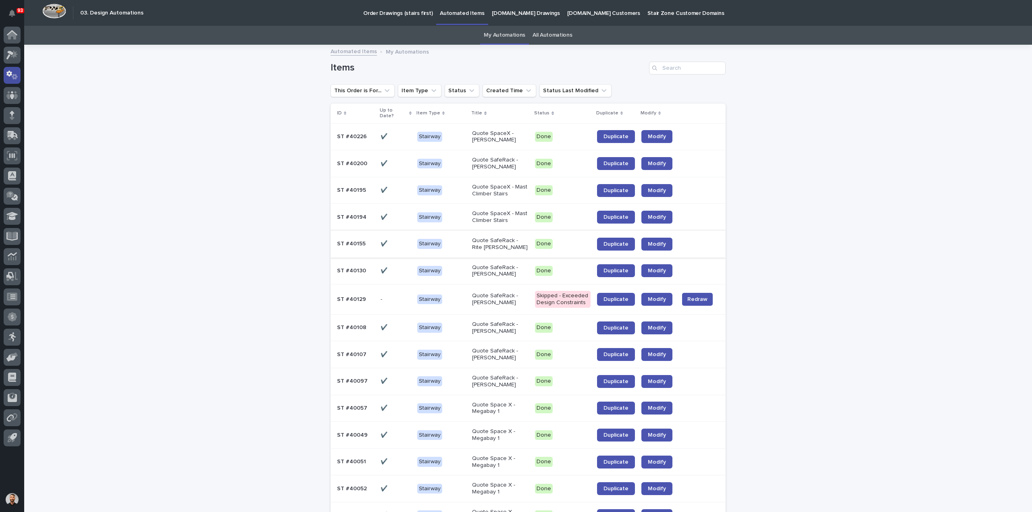
click at [19, 76] on div at bounding box center [12, 75] width 17 height 17
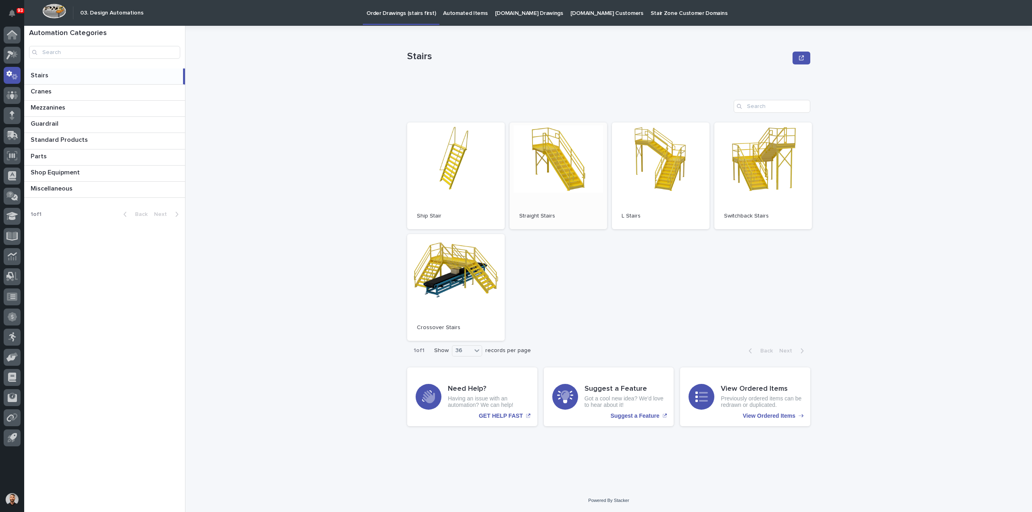
click at [541, 175] on link "Open" at bounding box center [558, 176] width 98 height 107
click at [458, 12] on p "Automated Items" at bounding box center [465, 8] width 44 height 17
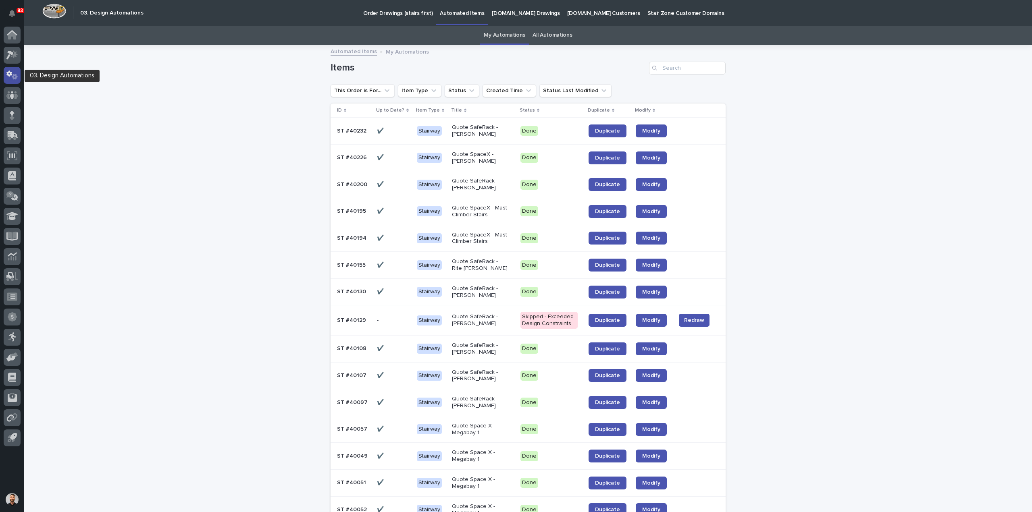
click at [10, 76] on icon at bounding box center [12, 75] width 12 height 9
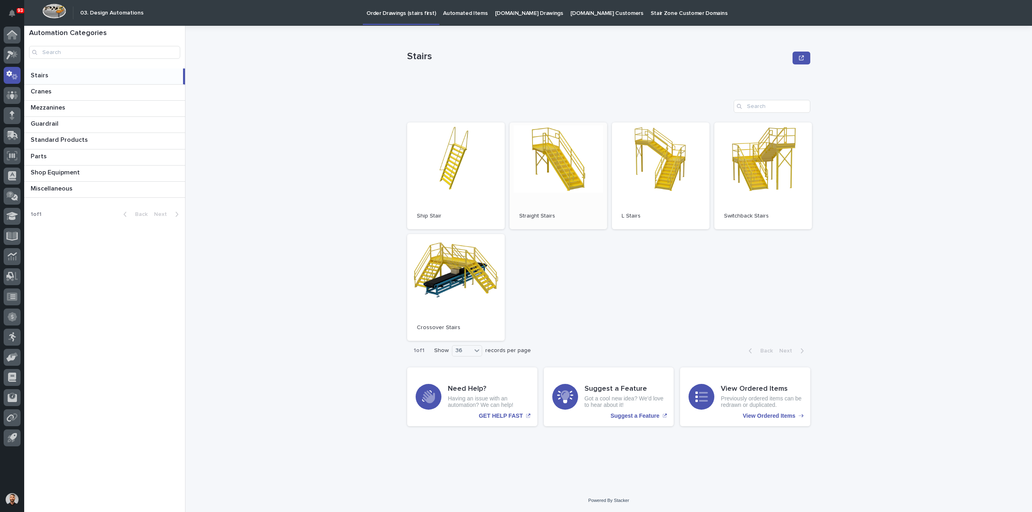
click at [549, 177] on link "Open" at bounding box center [558, 176] width 98 height 107
click at [447, 11] on p "Automated Items" at bounding box center [465, 8] width 44 height 17
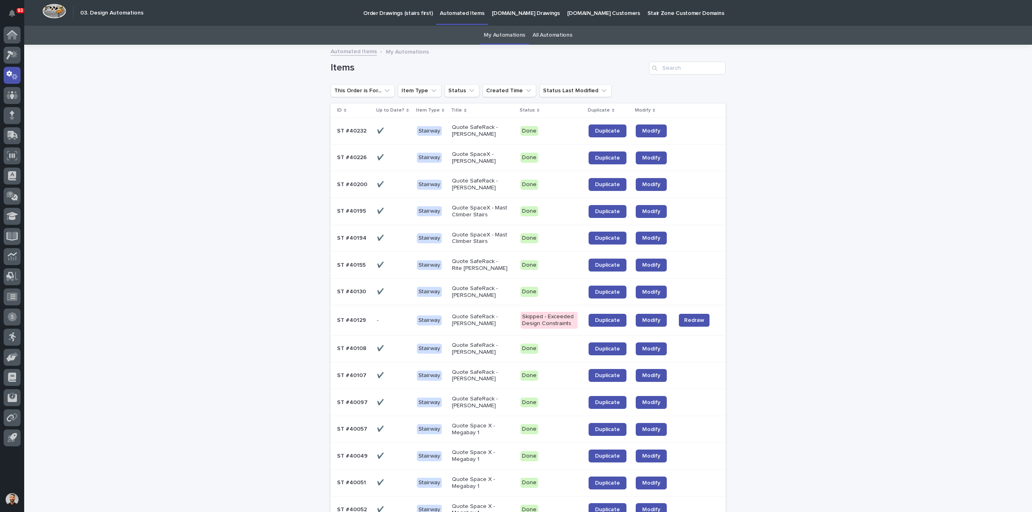
click at [539, 32] on link "All Automations" at bounding box center [552, 35] width 40 height 19
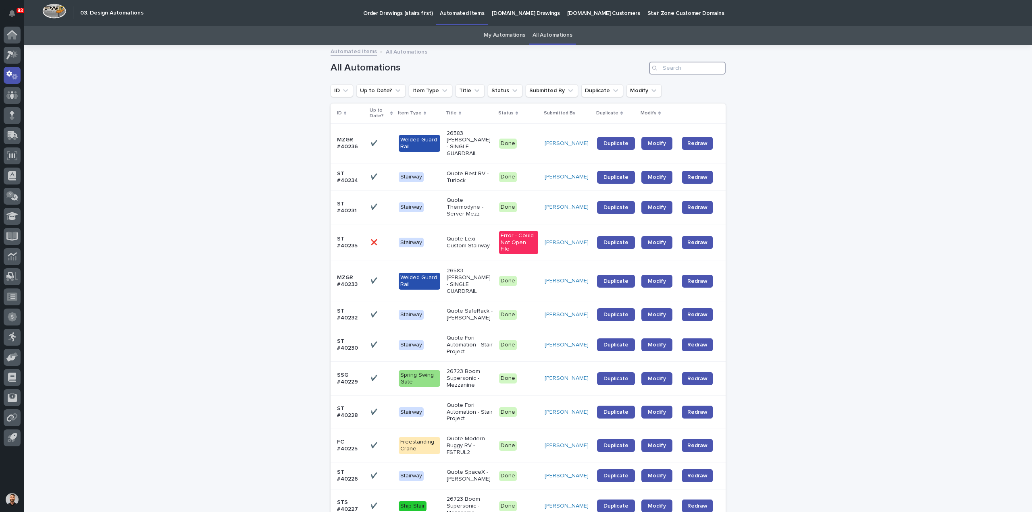
click at [687, 64] on input "Search" at bounding box center [687, 68] width 77 height 13
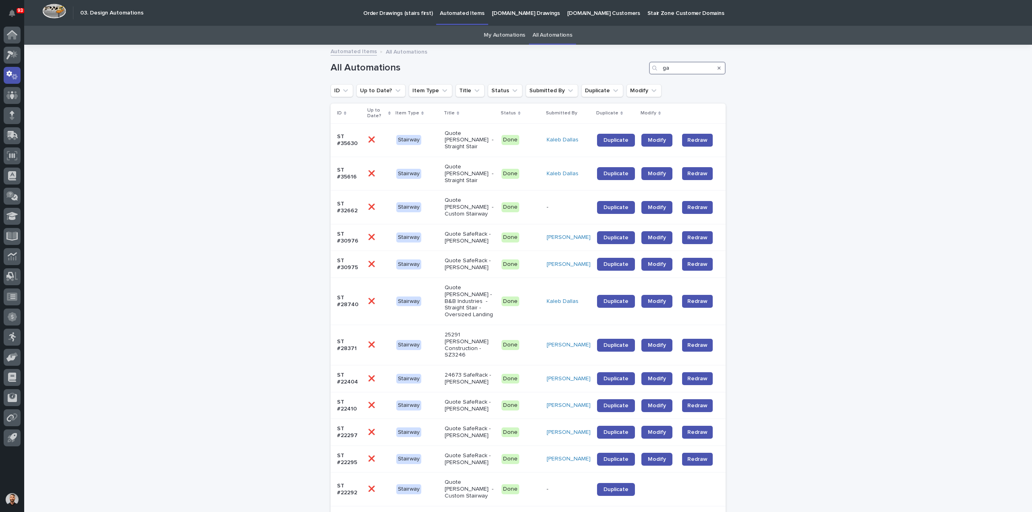
type input "g"
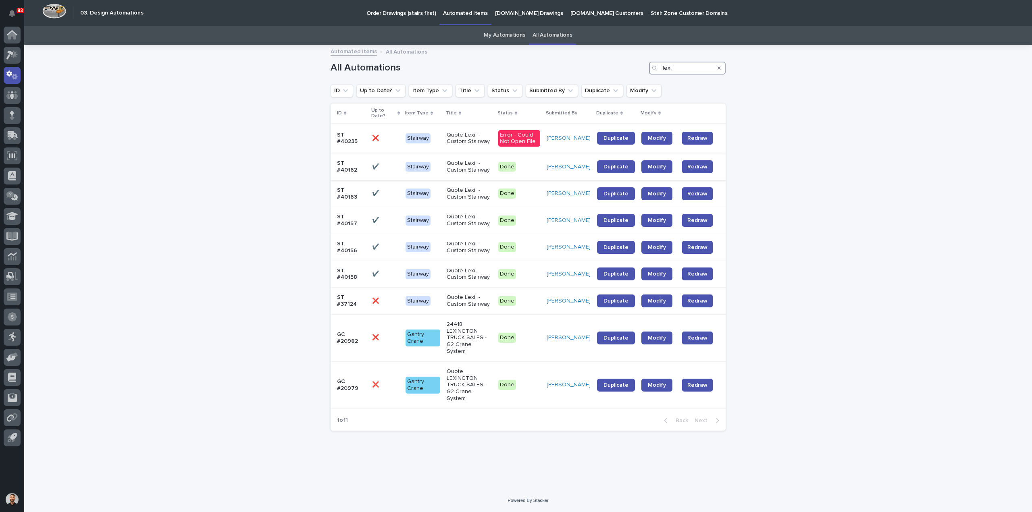
type input "lexi"
click at [539, 165] on p "Done" at bounding box center [519, 167] width 42 height 10
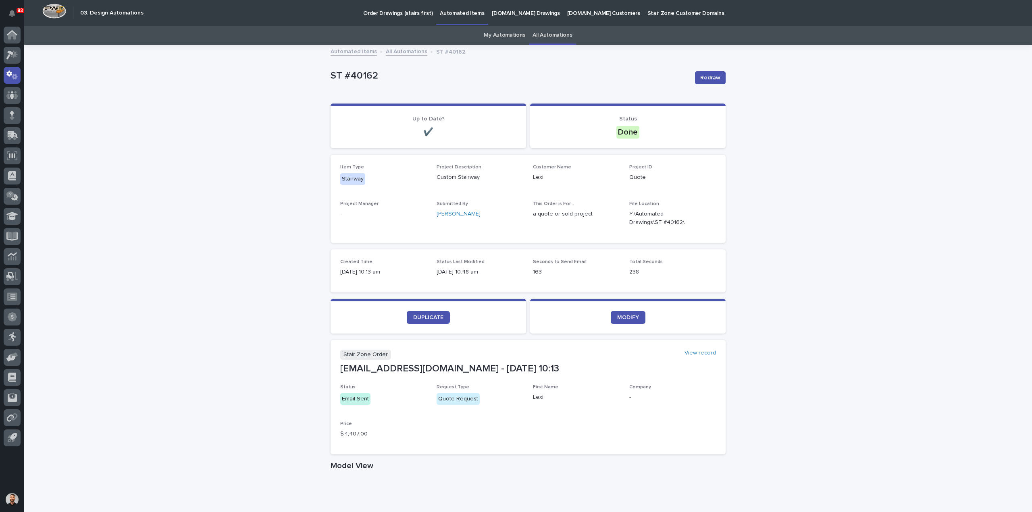
click at [576, 12] on p "[DOMAIN_NAME] Customers" at bounding box center [603, 8] width 73 height 17
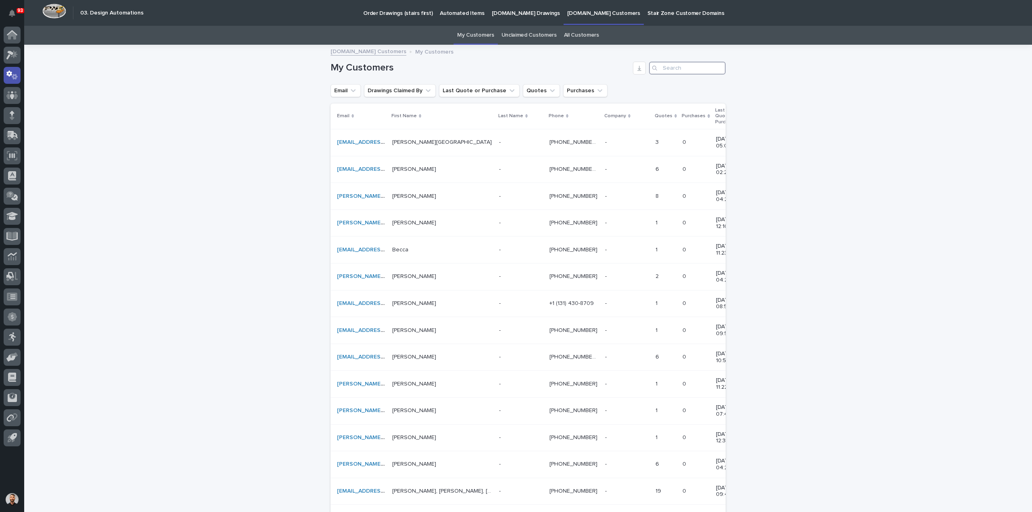
click at [679, 67] on input "Search" at bounding box center [687, 68] width 77 height 13
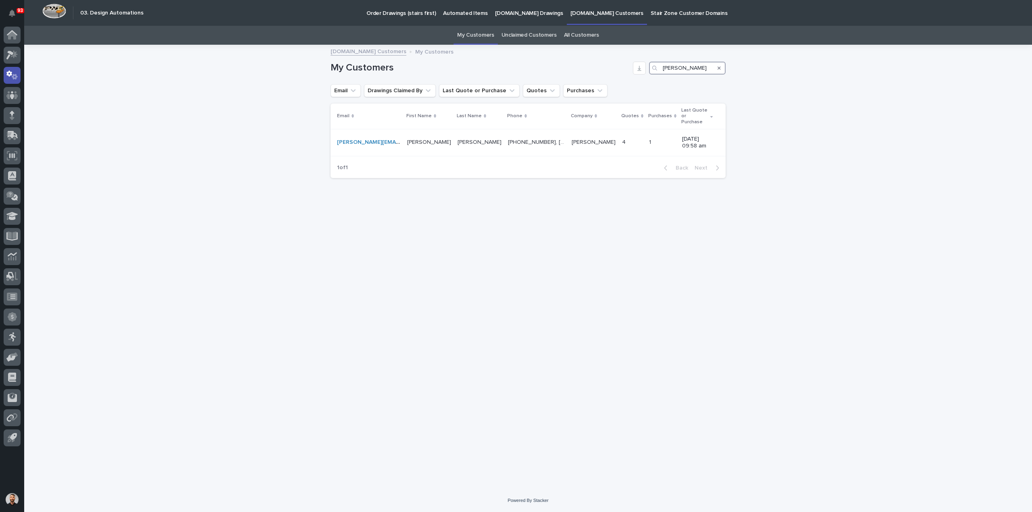
type input "[PERSON_NAME]"
click at [581, 32] on link "All Customers" at bounding box center [581, 35] width 35 height 19
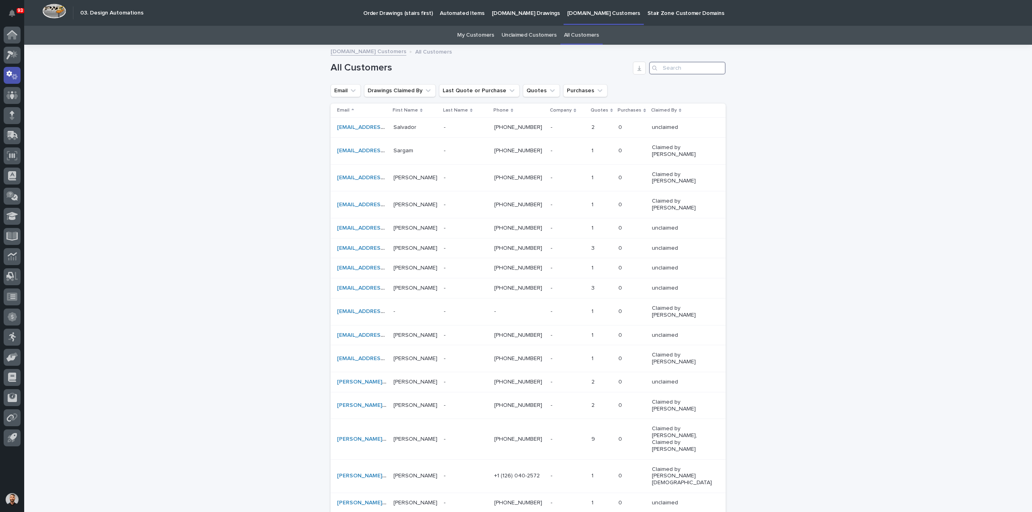
click at [672, 71] on input "Search" at bounding box center [687, 68] width 77 height 13
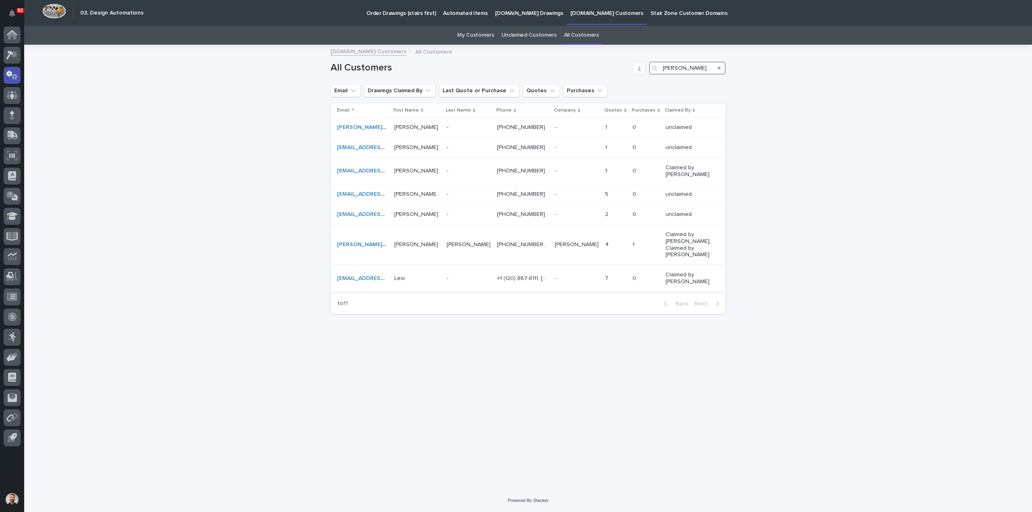
type input "[PERSON_NAME]"
click at [484, 285] on div "- -" at bounding box center [469, 278] width 44 height 13
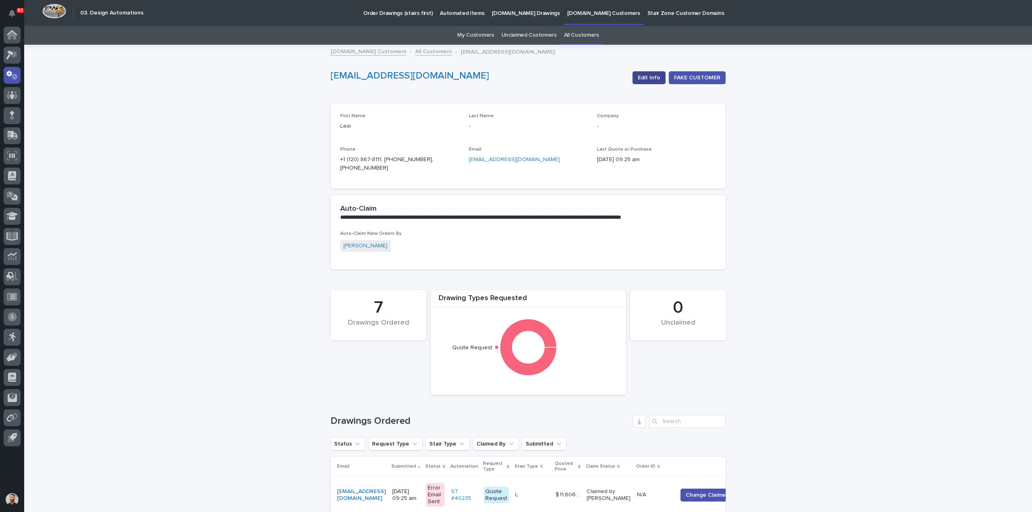
click at [655, 81] on span "Edit Info" at bounding box center [649, 78] width 23 height 8
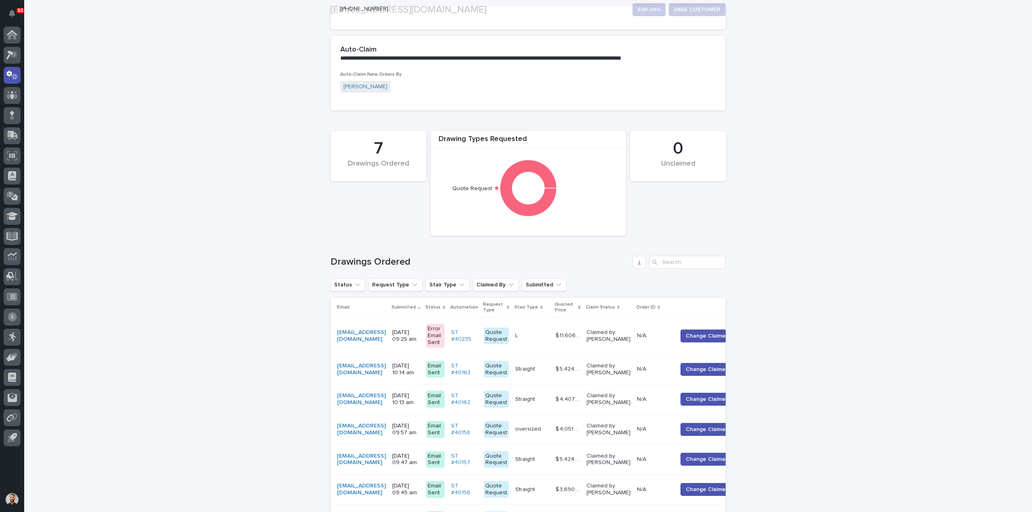
scroll to position [161, 0]
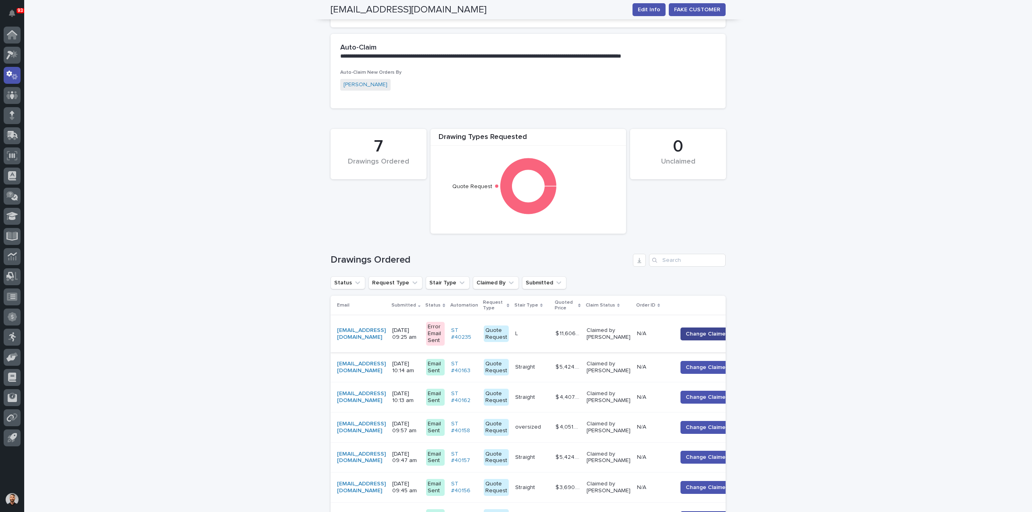
click at [715, 335] on span "Change Claimer" at bounding box center [707, 334] width 42 height 8
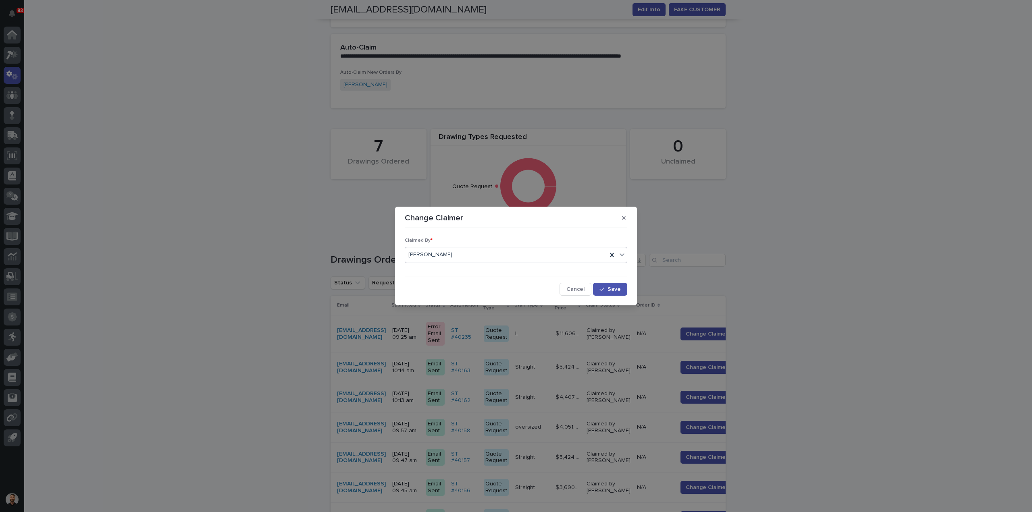
click at [513, 254] on div "[PERSON_NAME]" at bounding box center [506, 254] width 202 height 13
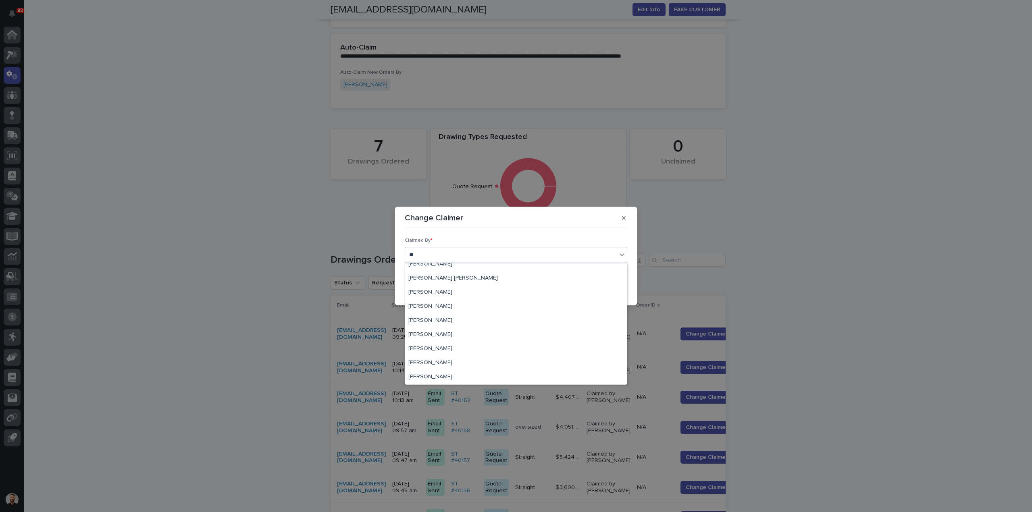
scroll to position [0, 0]
type input "****"
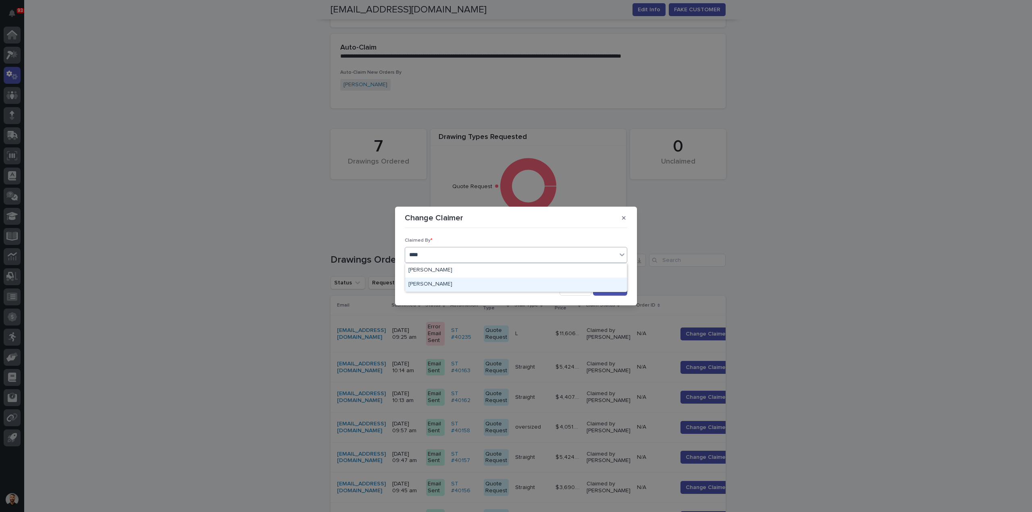
click at [447, 284] on div "[PERSON_NAME]" at bounding box center [516, 285] width 222 height 14
click at [607, 290] on div "button" at bounding box center [603, 290] width 8 height 6
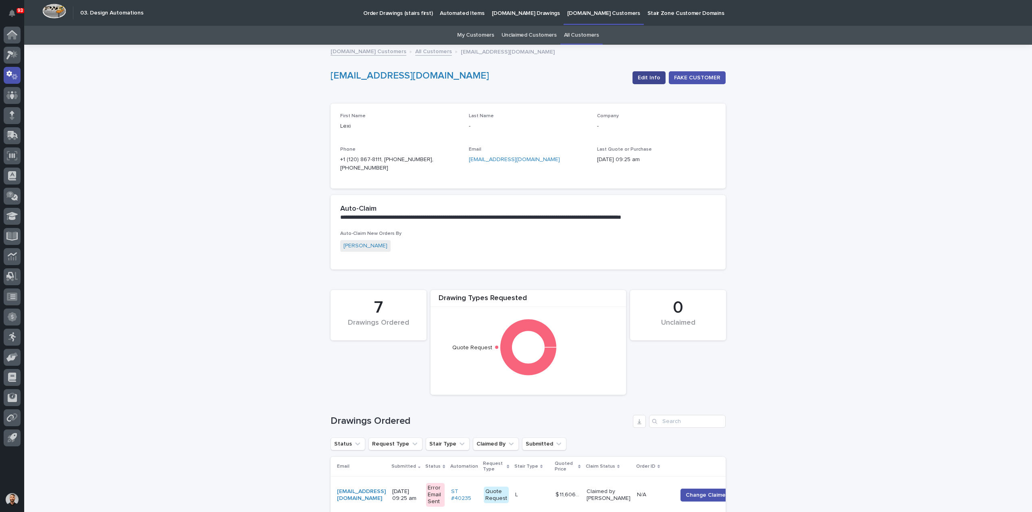
click at [637, 81] on button "Edit Info" at bounding box center [648, 77] width 33 height 13
